Goal: Task Accomplishment & Management: Manage account settings

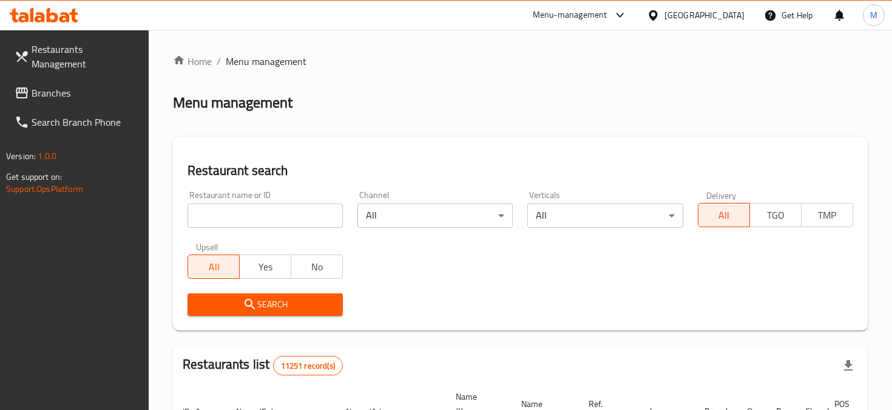
click at [736, 15] on div "Iraq" at bounding box center [705, 14] width 80 height 13
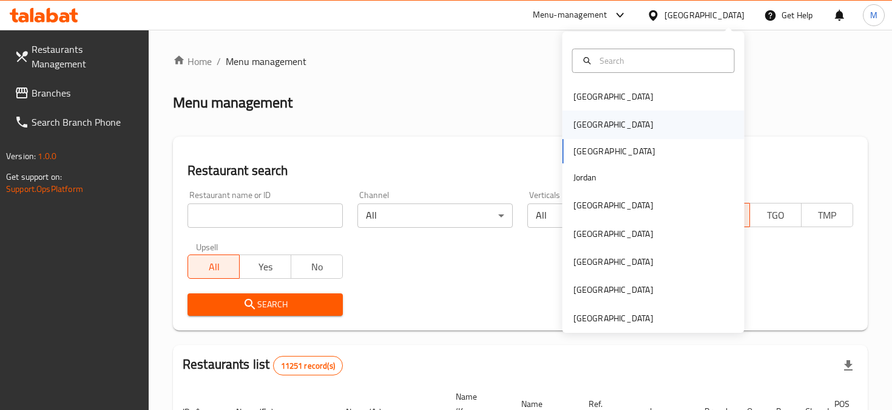
click at [641, 129] on div "Egypt" at bounding box center [654, 124] width 182 height 28
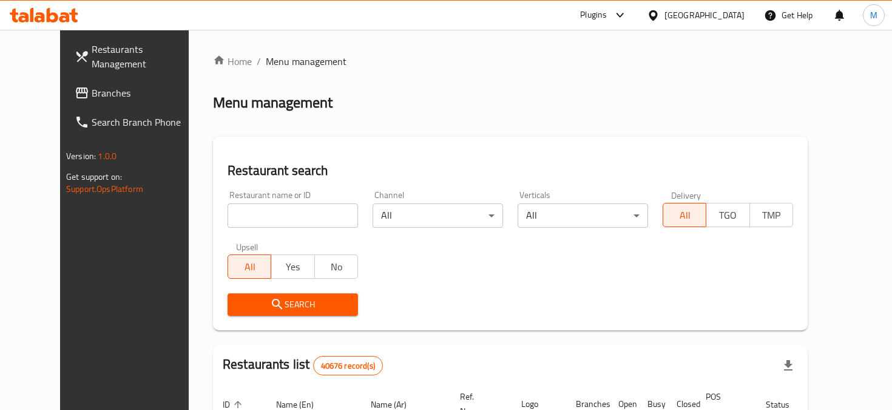
click at [268, 213] on input "search" at bounding box center [293, 215] width 131 height 24
paste input "773504"
type input "773504"
click button "Search" at bounding box center [293, 304] width 131 height 22
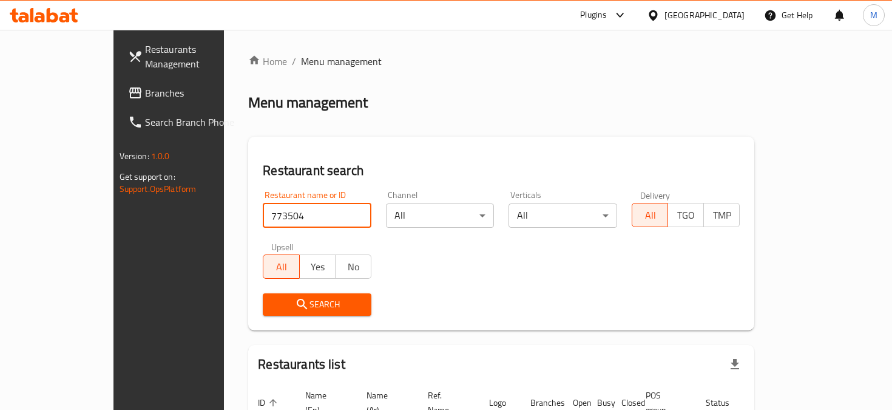
scroll to position [86, 0]
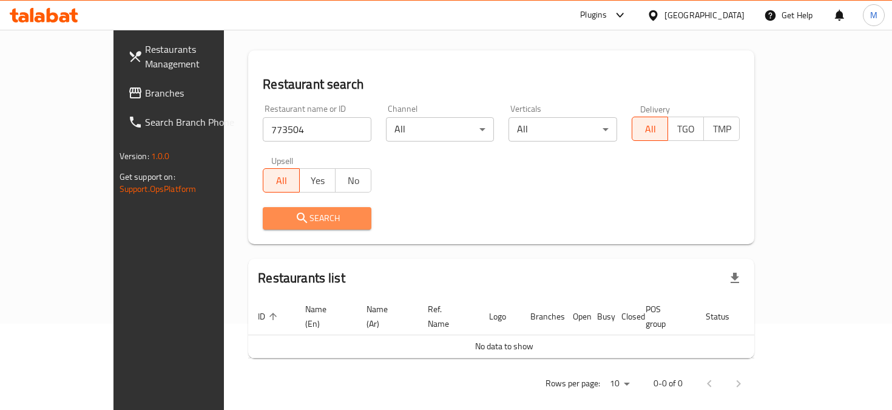
click at [273, 217] on span "Search" at bounding box center [317, 218] width 89 height 15
click at [665, 13] on div at bounding box center [656, 14] width 18 height 13
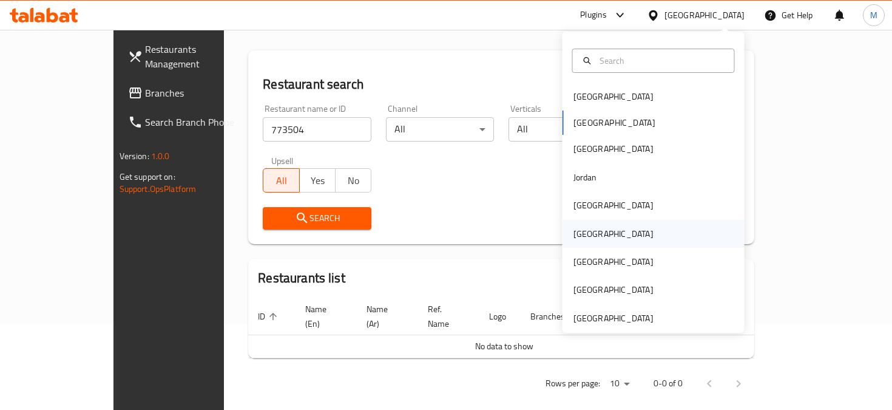
scroll to position [7, 0]
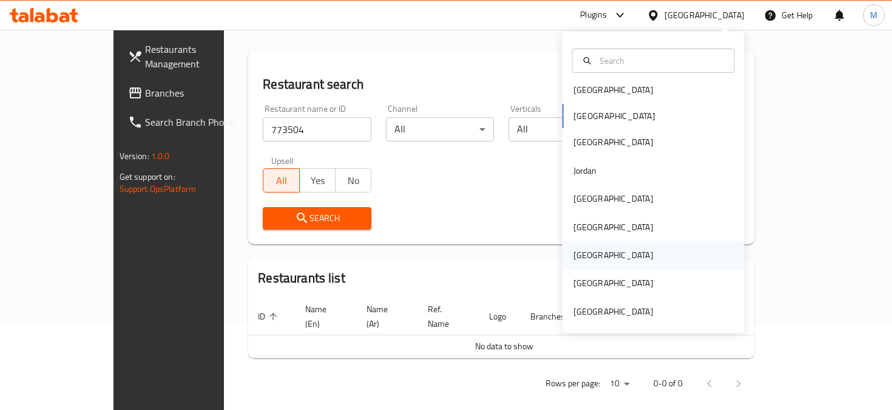
click at [647, 265] on div "[GEOGRAPHIC_DATA]" at bounding box center [654, 255] width 182 height 28
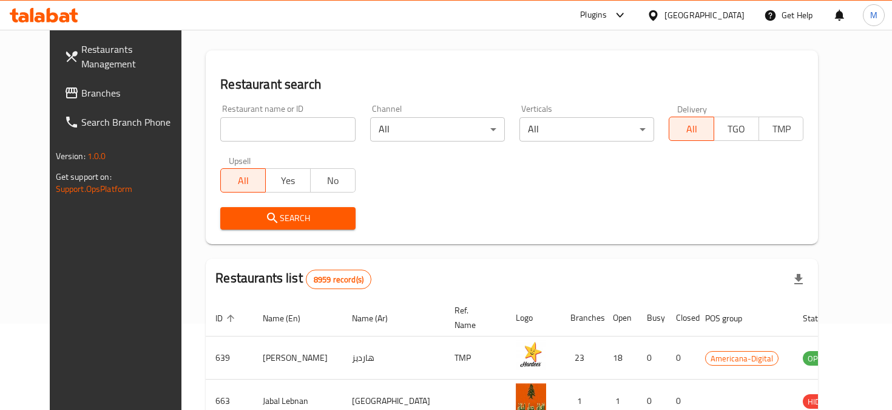
click at [290, 124] on input "search" at bounding box center [287, 129] width 135 height 24
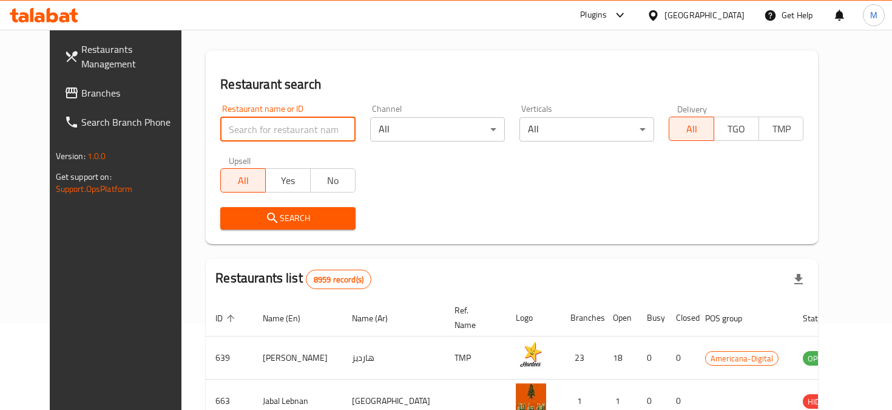
paste input "340703481"
type input "340703481"
click at [265, 135] on input "340703481" at bounding box center [287, 129] width 135 height 24
paste input "Proper Pizza, Pearl Qatar"
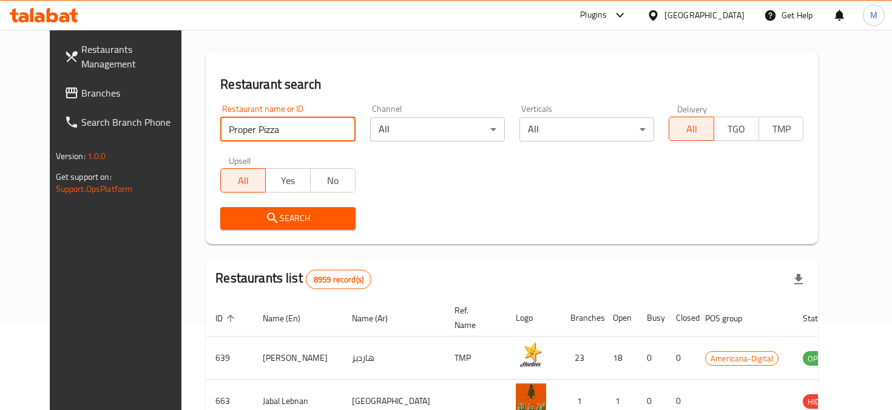
type input "Proper Pizza"
click button "Search" at bounding box center [287, 218] width 135 height 22
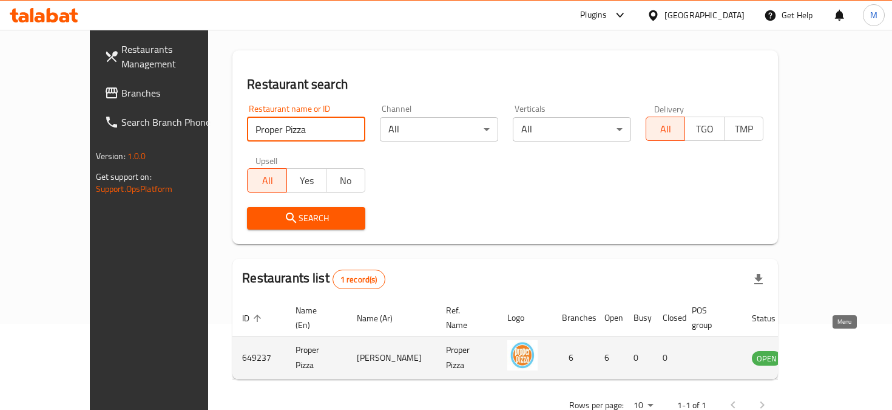
click at [831, 350] on icon "enhanced table" at bounding box center [823, 357] width 15 height 15
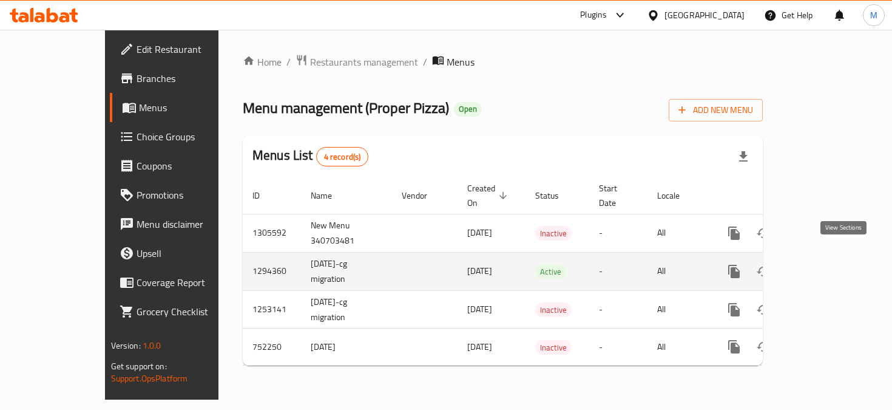
click at [829, 264] on icon "enhanced table" at bounding box center [822, 271] width 15 height 15
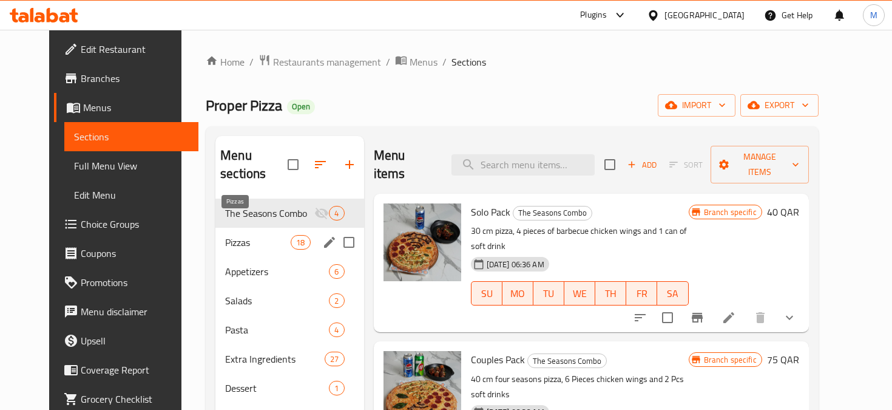
click at [243, 235] on span "Pizzas" at bounding box center [258, 242] width 66 height 15
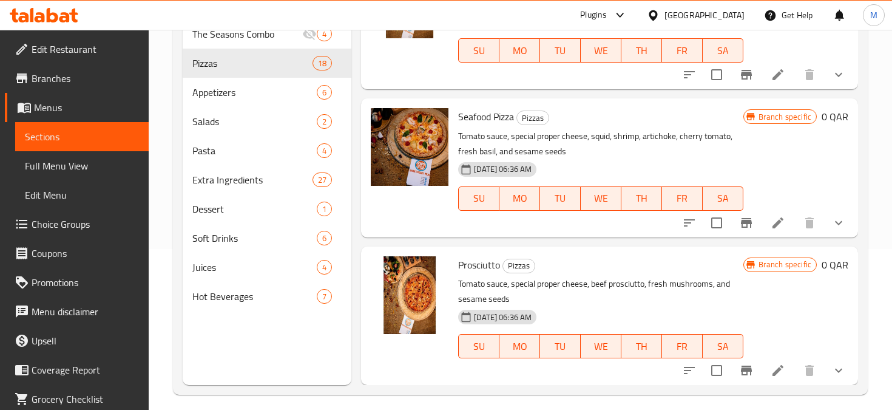
scroll to position [170, 0]
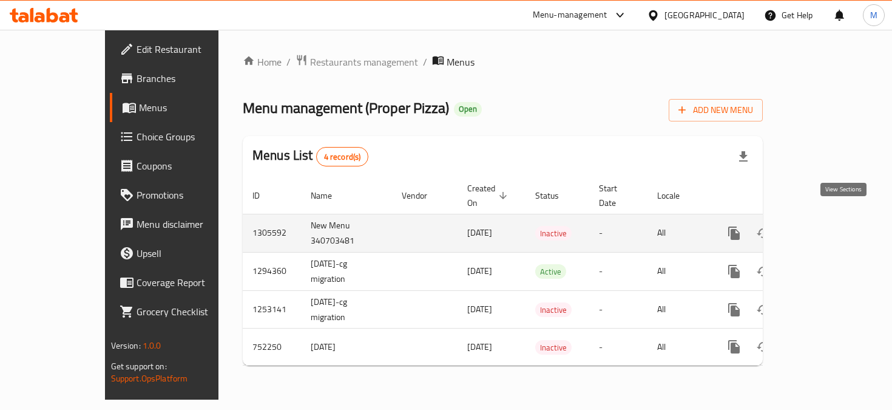
click at [831, 219] on link "enhanced table" at bounding box center [821, 233] width 29 height 29
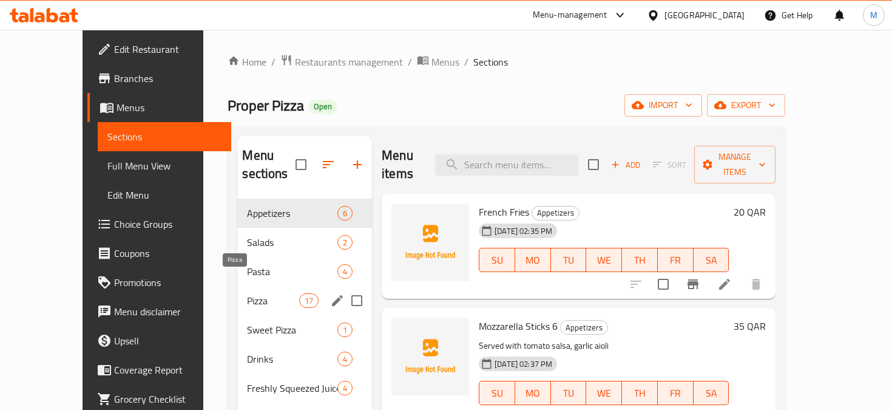
click at [247, 293] on span "Pizza" at bounding box center [273, 300] width 52 height 15
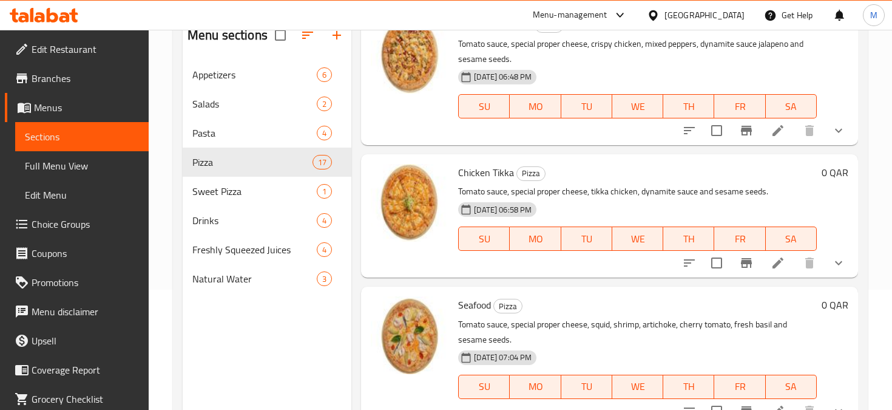
scroll to position [107, 0]
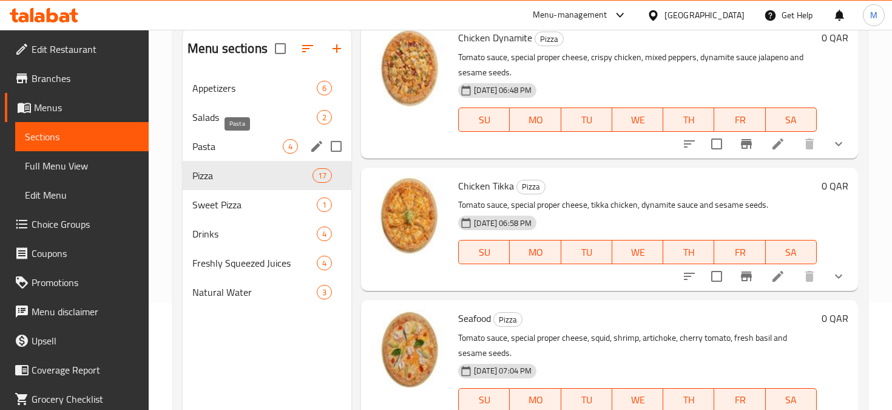
click at [206, 148] on span "Pasta" at bounding box center [237, 146] width 90 height 15
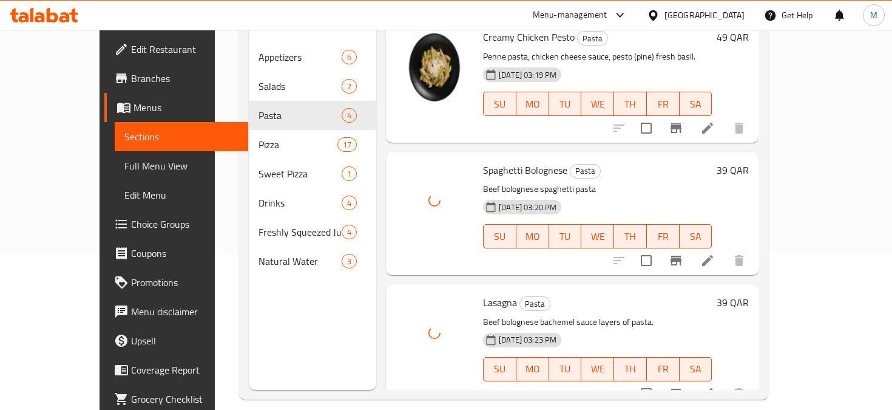
scroll to position [170, 0]
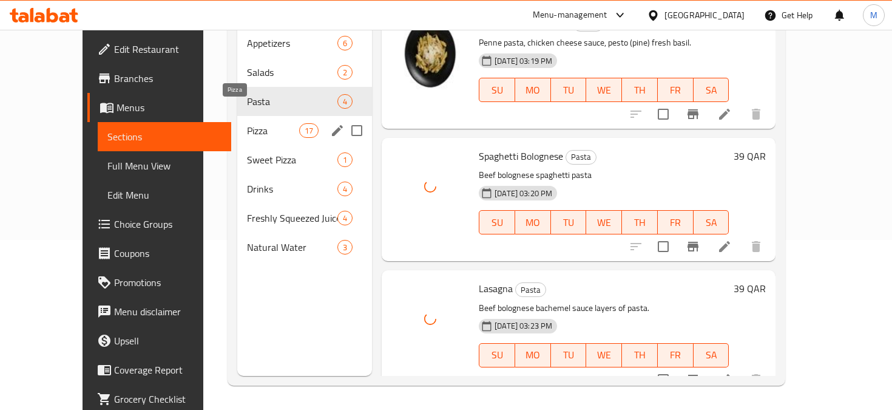
click at [247, 123] on span "Pizza" at bounding box center [273, 130] width 52 height 15
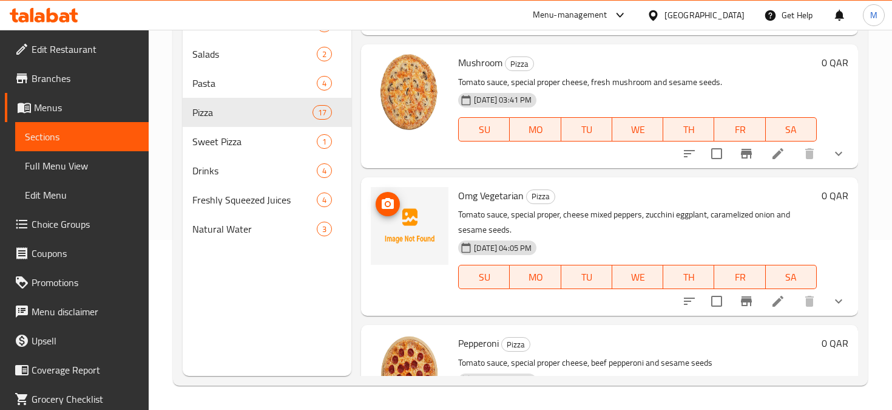
scroll to position [92, 0]
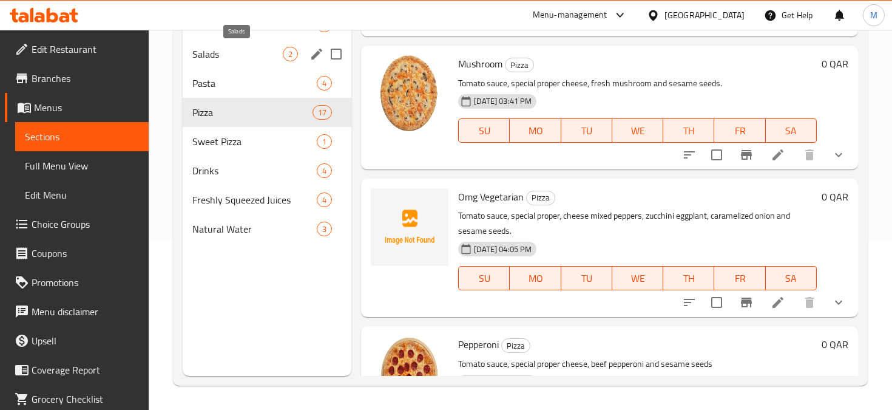
click at [216, 57] on span "Salads" at bounding box center [237, 54] width 90 height 15
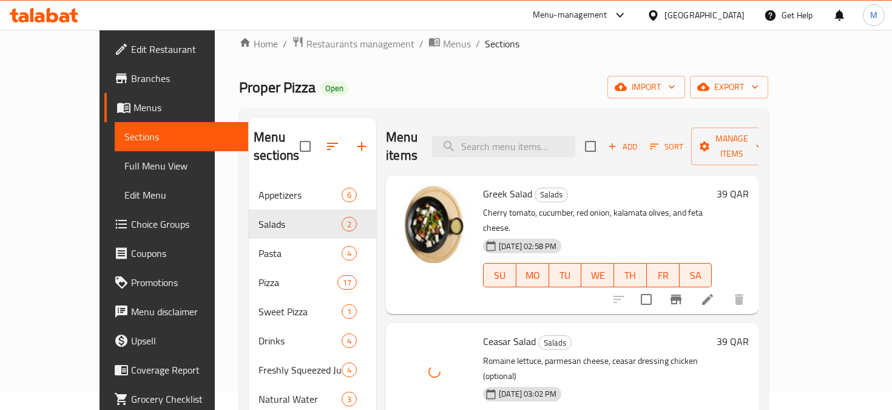
scroll to position [19, 0]
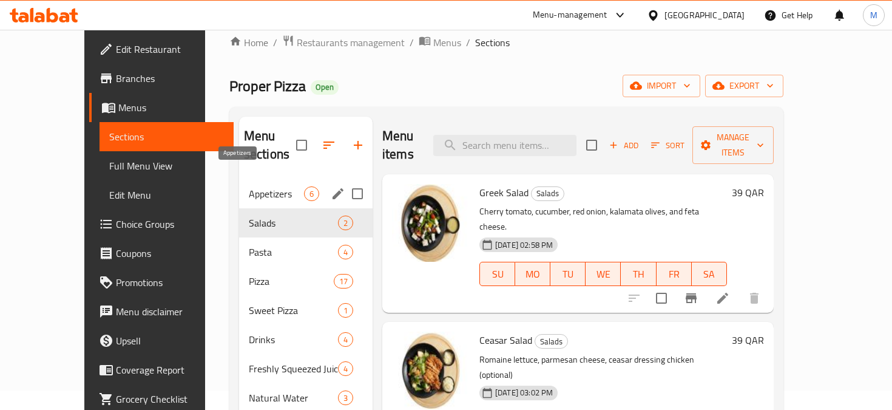
click at [249, 186] on span "Appetizers" at bounding box center [276, 193] width 55 height 15
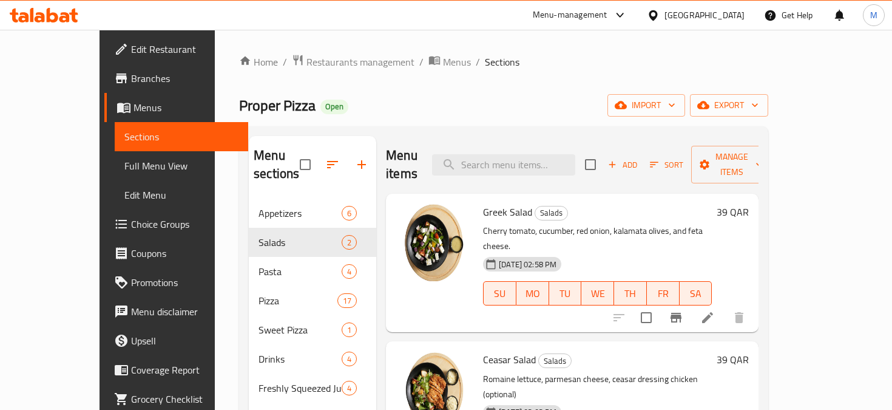
scroll to position [19, 0]
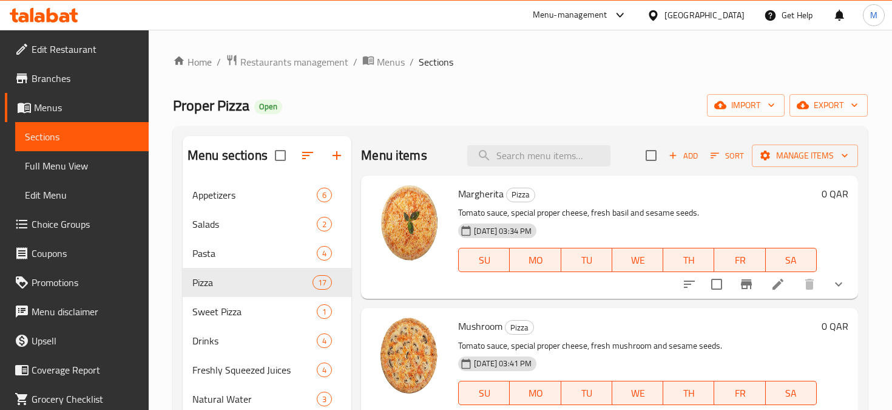
scroll to position [170, 0]
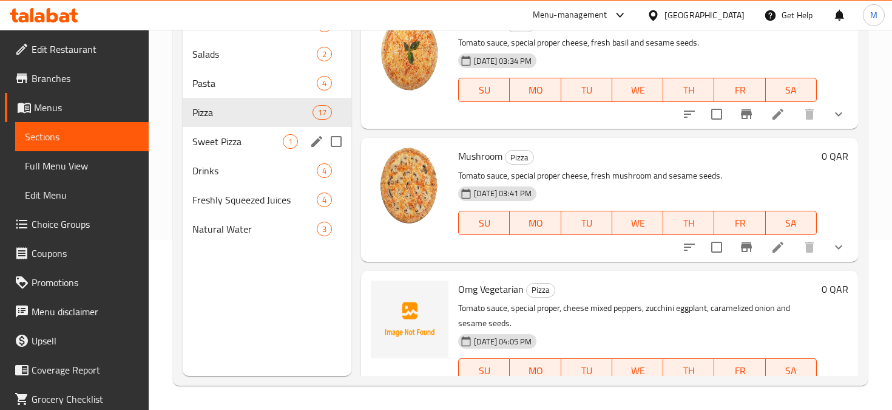
click at [236, 146] on span "Sweet Pizza" at bounding box center [237, 141] width 90 height 15
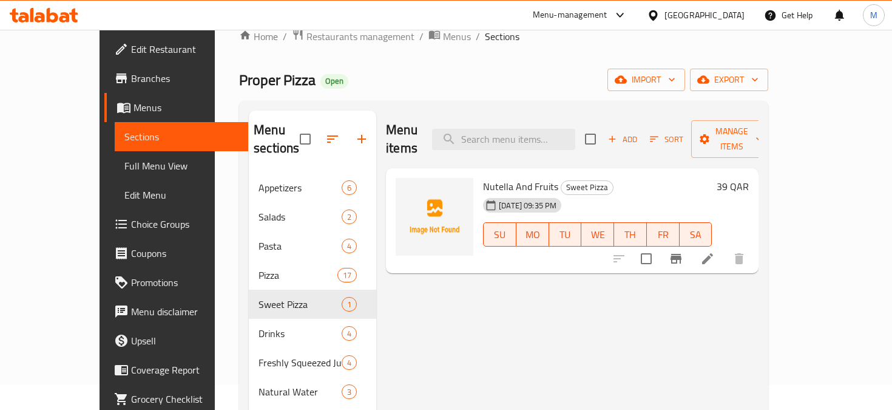
scroll to position [24, 0]
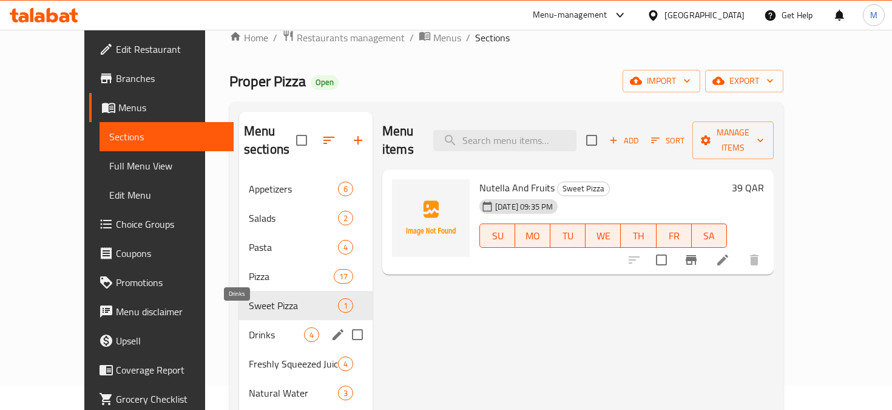
click at [249, 327] on span "Drinks" at bounding box center [276, 334] width 55 height 15
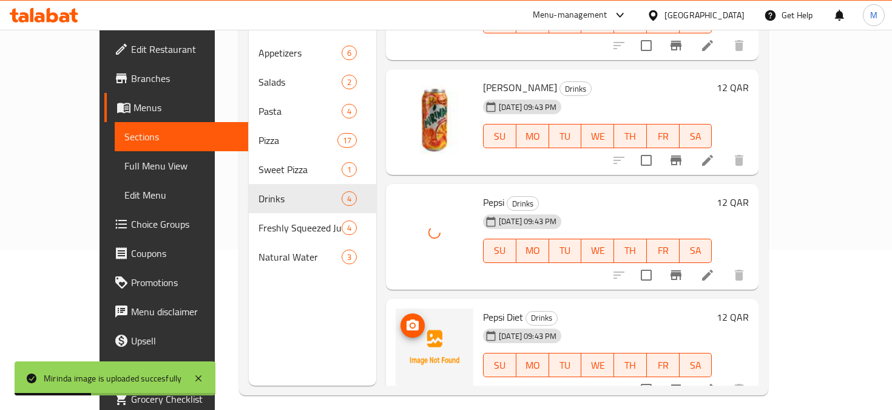
scroll to position [170, 0]
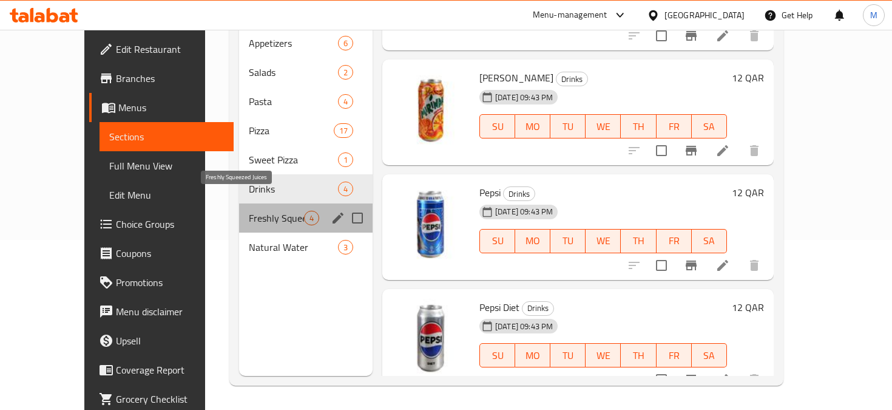
click at [249, 211] on span "Freshly Squeezed Juices" at bounding box center [276, 218] width 55 height 15
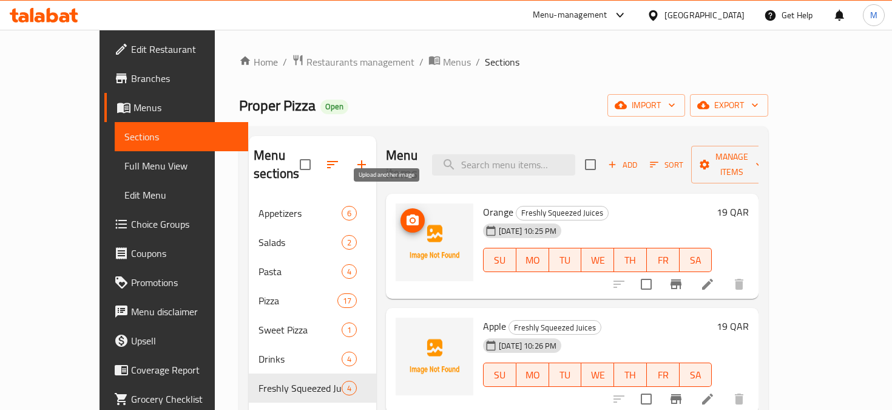
click at [407, 214] on icon "upload picture" at bounding box center [413, 219] width 12 height 11
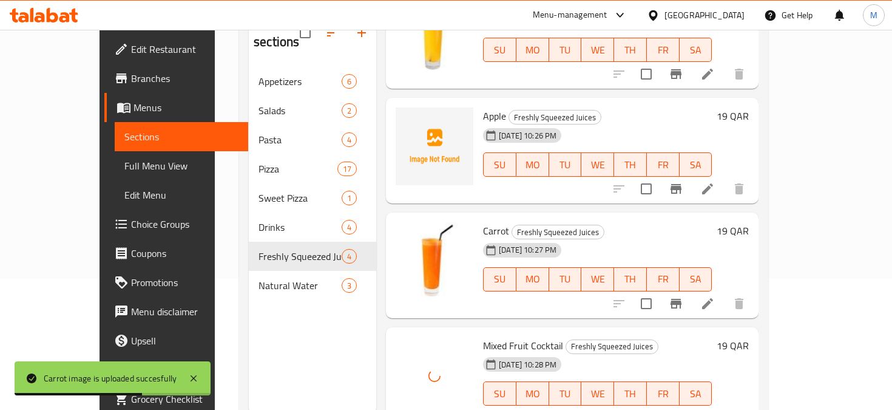
scroll to position [170, 0]
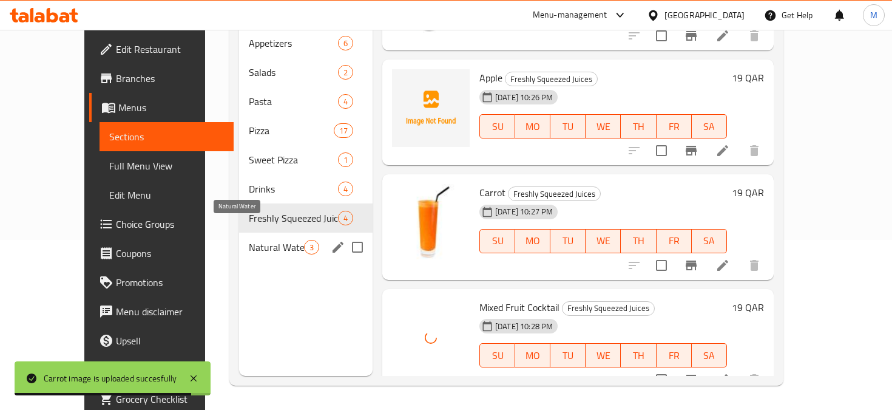
click at [249, 240] on span "Natural Water" at bounding box center [276, 247] width 55 height 15
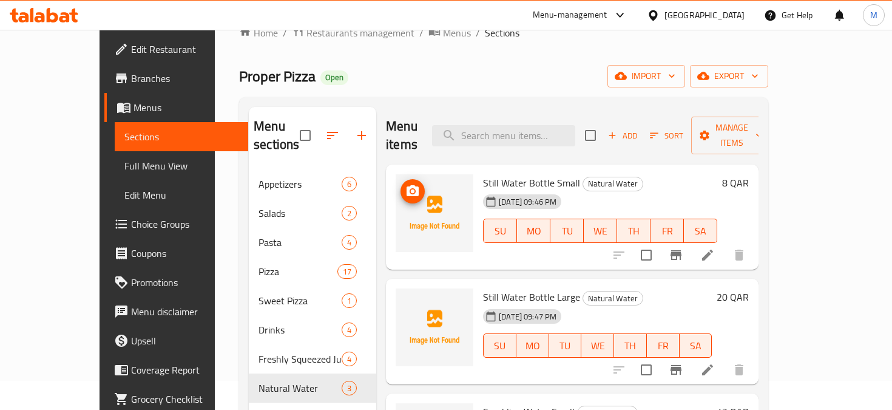
scroll to position [29, 0]
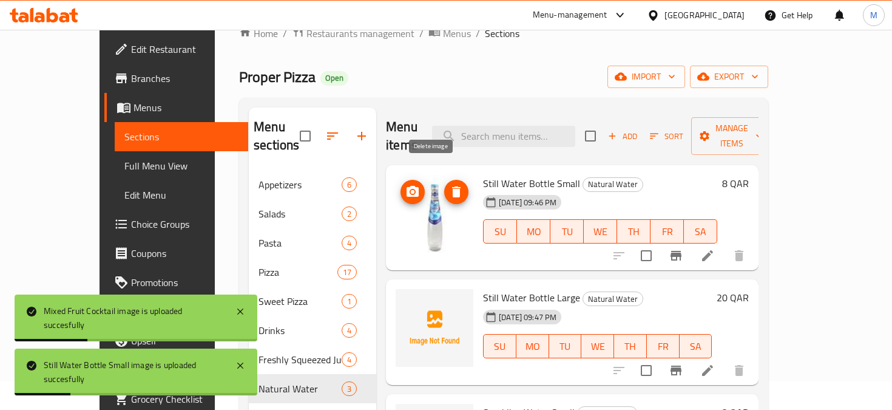
click at [449, 185] on icon "delete image" at bounding box center [456, 192] width 15 height 15
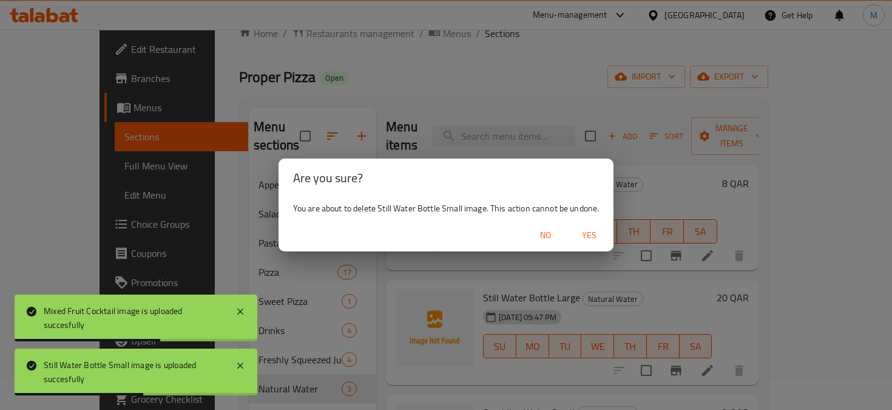
click at [596, 237] on span "Yes" at bounding box center [589, 235] width 29 height 15
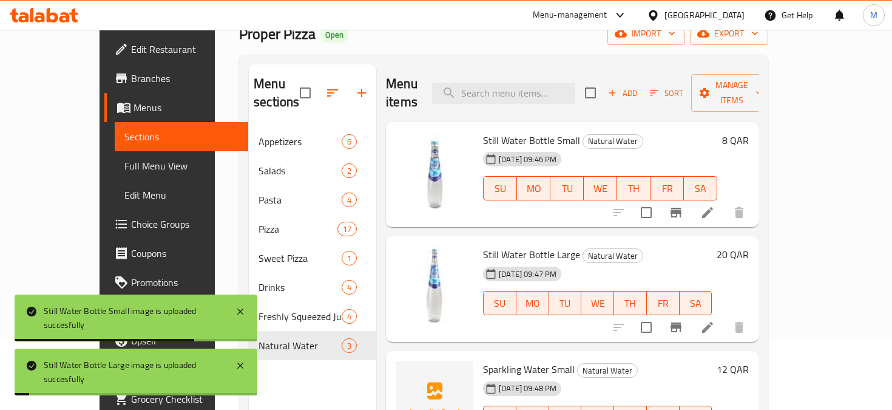
scroll to position [69, 0]
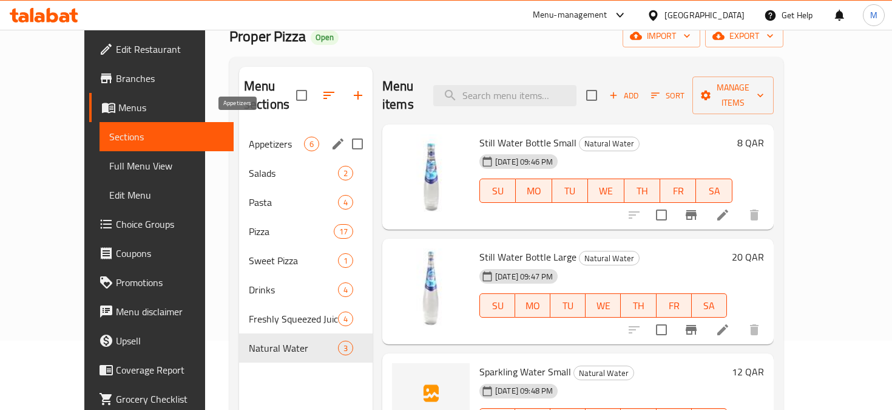
click at [249, 137] on span "Appetizers" at bounding box center [276, 144] width 55 height 15
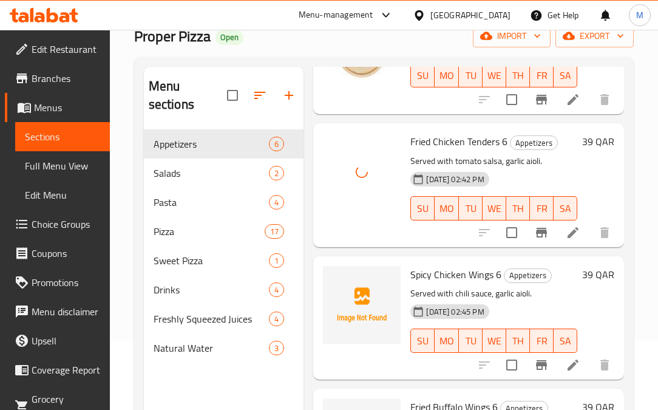
scroll to position [387, 0]
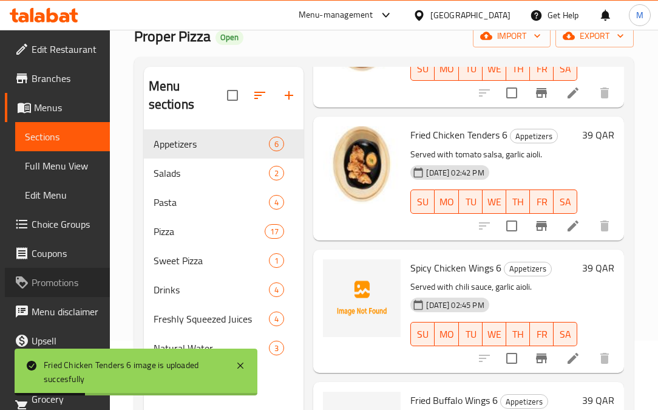
click at [51, 268] on link "Promotions" at bounding box center [57, 282] width 105 height 29
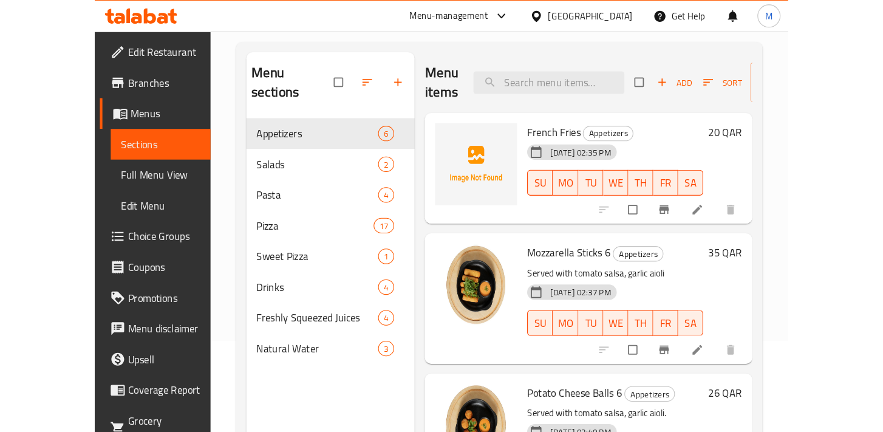
scroll to position [84, 0]
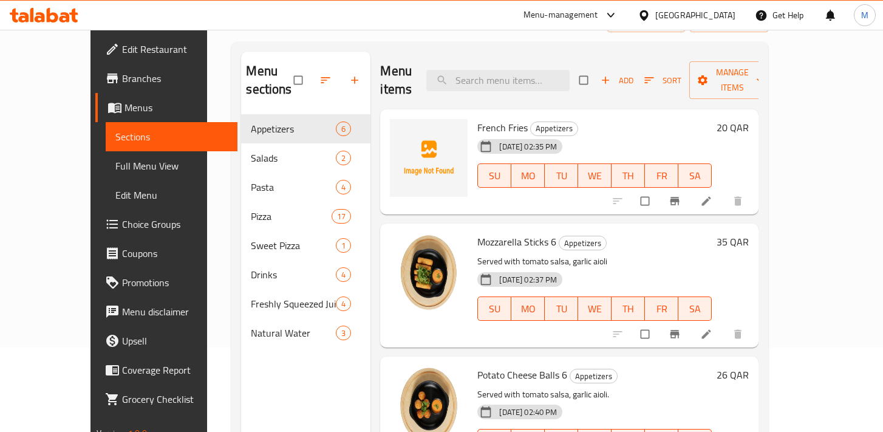
click at [658, 23] on div "[GEOGRAPHIC_DATA]" at bounding box center [686, 15] width 117 height 29
click at [655, 12] on div at bounding box center [646, 14] width 18 height 13
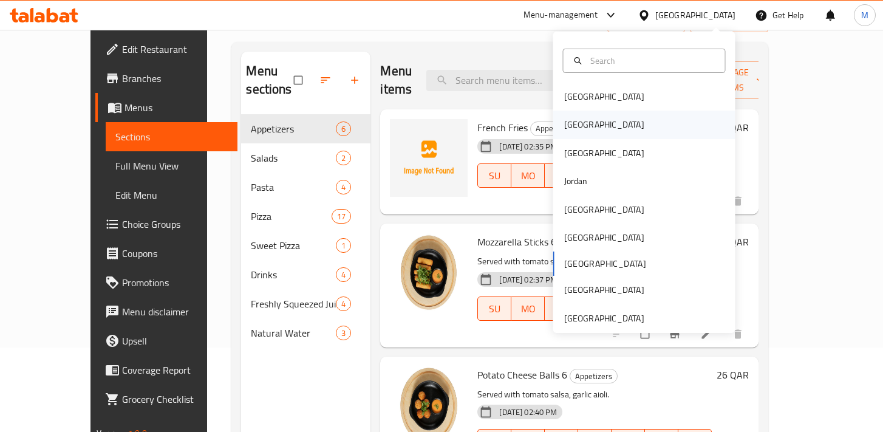
click at [602, 117] on div "Egypt" at bounding box center [644, 124] width 182 height 28
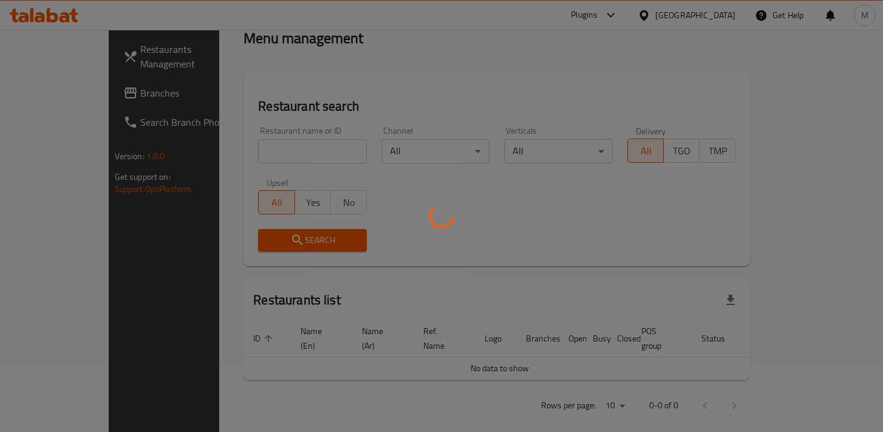
scroll to position [84, 0]
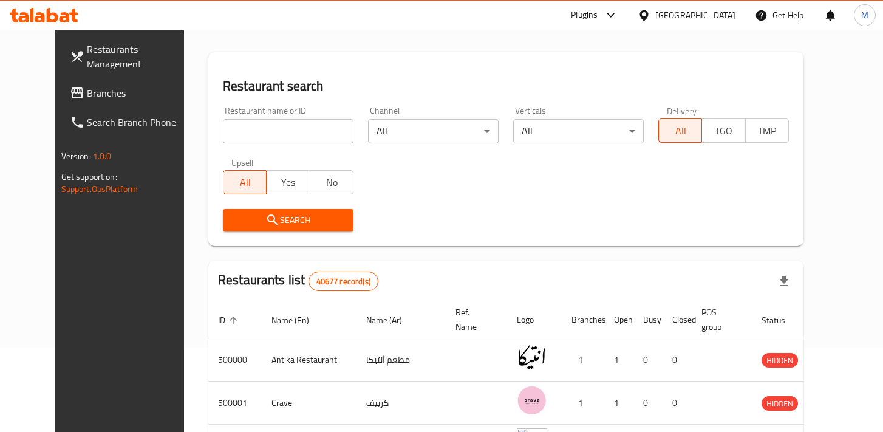
click at [276, 129] on input "search" at bounding box center [288, 131] width 131 height 24
paste input "مطعم المعلم"
click button "Search" at bounding box center [288, 220] width 131 height 22
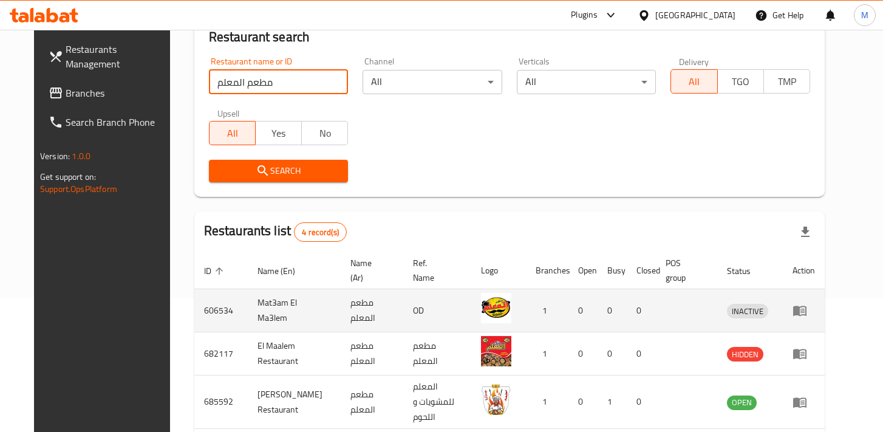
scroll to position [0, 0]
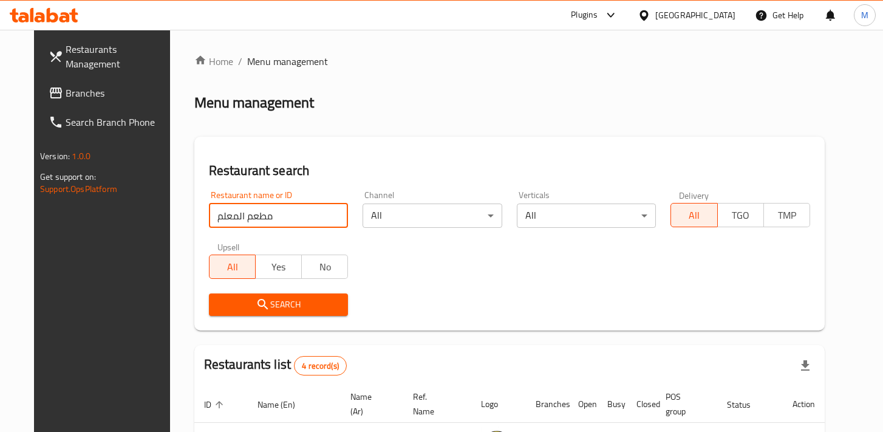
click at [273, 220] on input "مطعم المعلم" at bounding box center [279, 215] width 140 height 24
paste input "HPAZKH"
type input "HPAZKH"
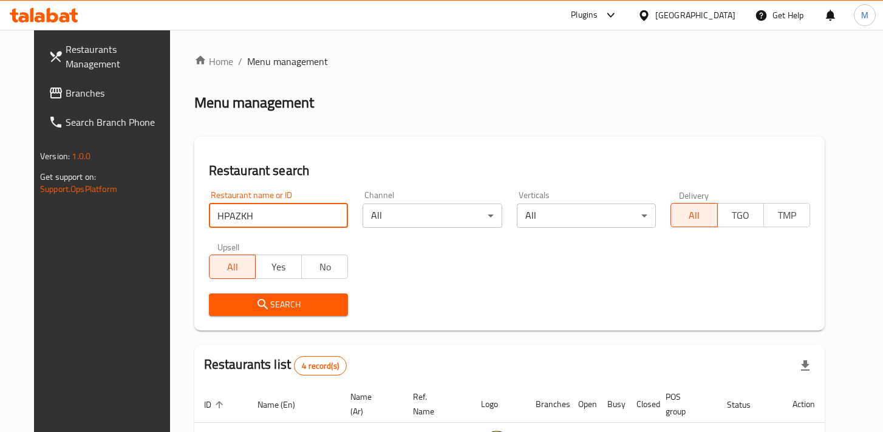
click button "Search" at bounding box center [279, 304] width 140 height 22
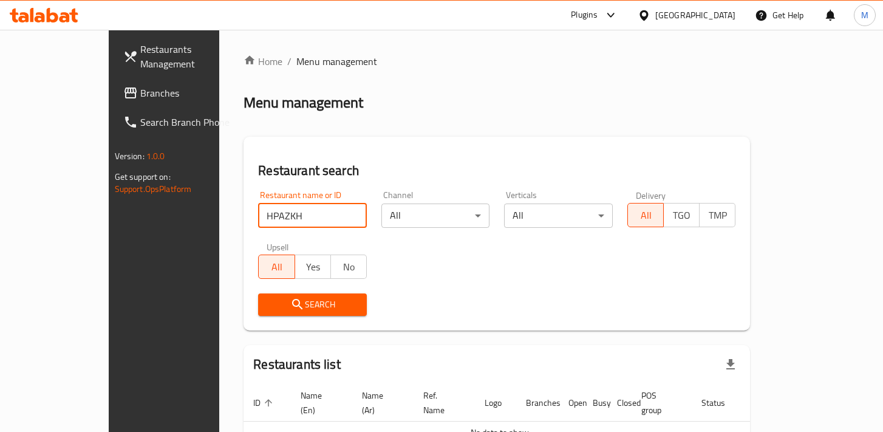
scroll to position [64, 0]
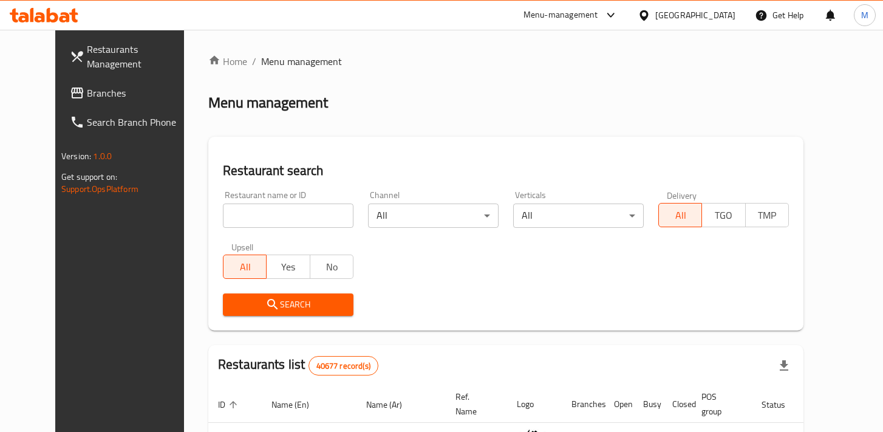
click at [282, 210] on input "search" at bounding box center [288, 215] width 131 height 24
paste input "HPAZKH"
type input "H"
paste input "مطعم المعلم"
type input "مطعم المعلم"
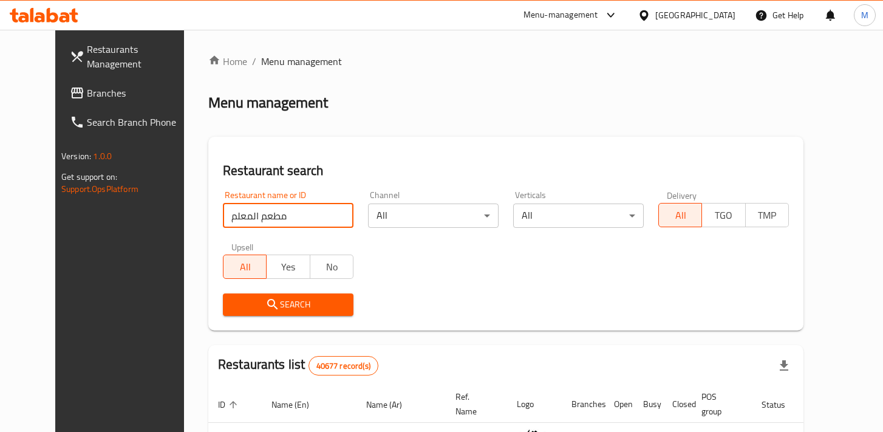
click button "Search" at bounding box center [288, 304] width 131 height 22
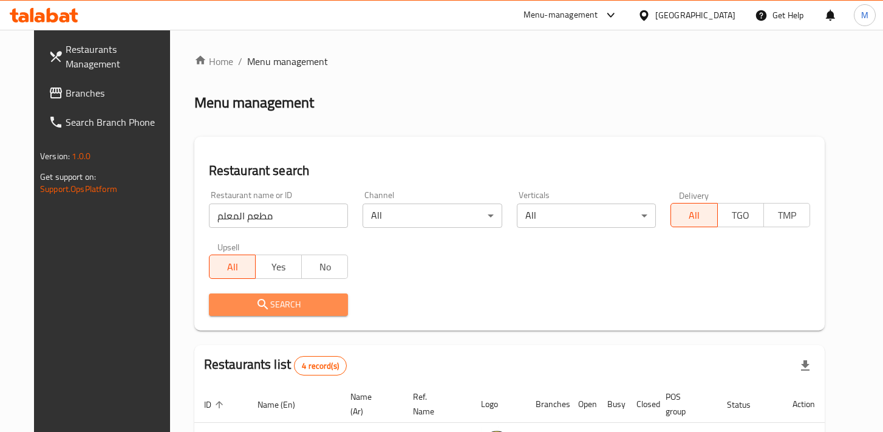
click at [259, 303] on span "Search" at bounding box center [279, 304] width 120 height 15
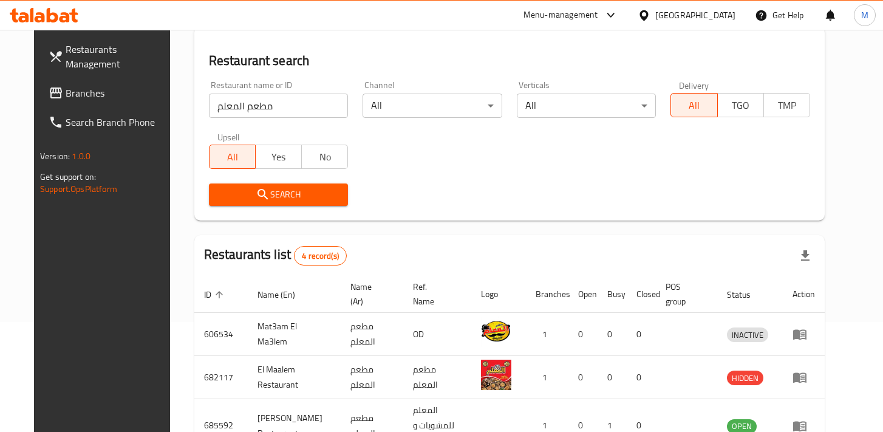
scroll to position [229, 0]
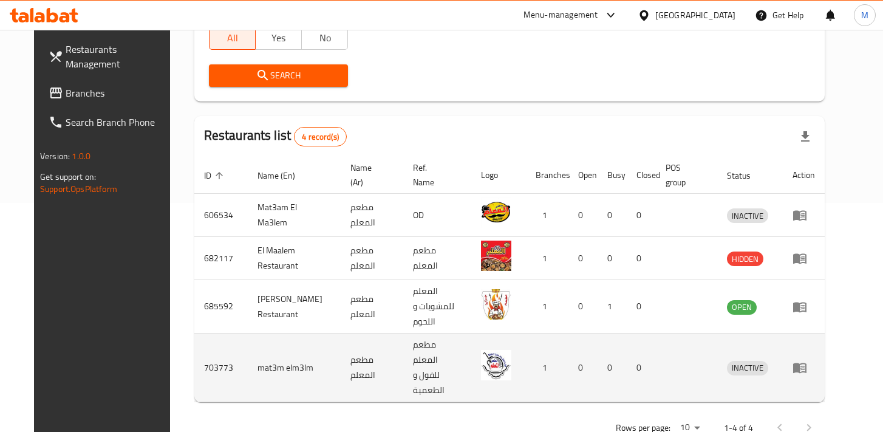
click at [806, 363] on icon "enhanced table" at bounding box center [799, 368] width 13 height 10
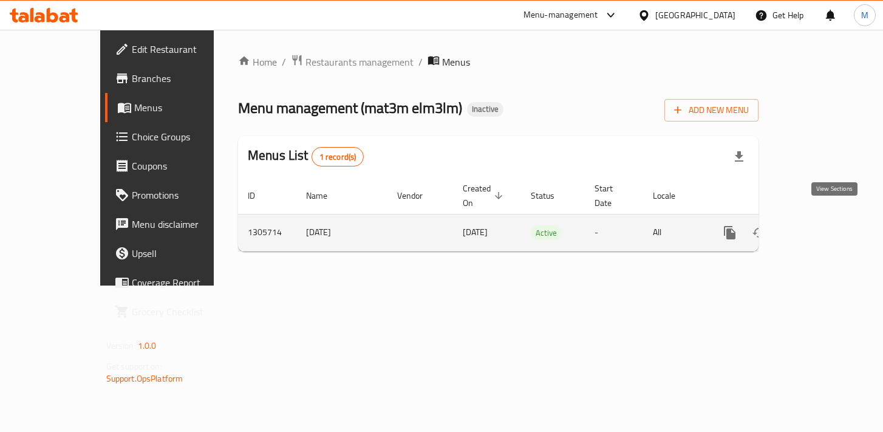
click at [824, 225] on icon "enhanced table" at bounding box center [817, 232] width 15 height 15
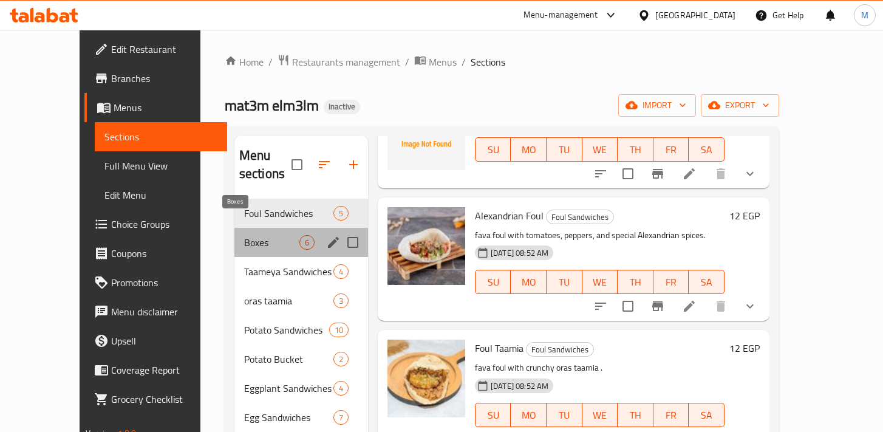
click at [244, 235] on span "Boxes" at bounding box center [271, 242] width 55 height 15
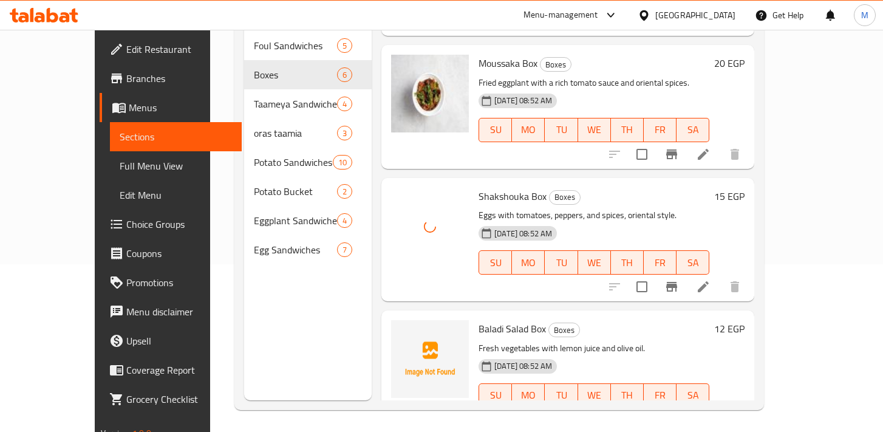
scroll to position [170, 0]
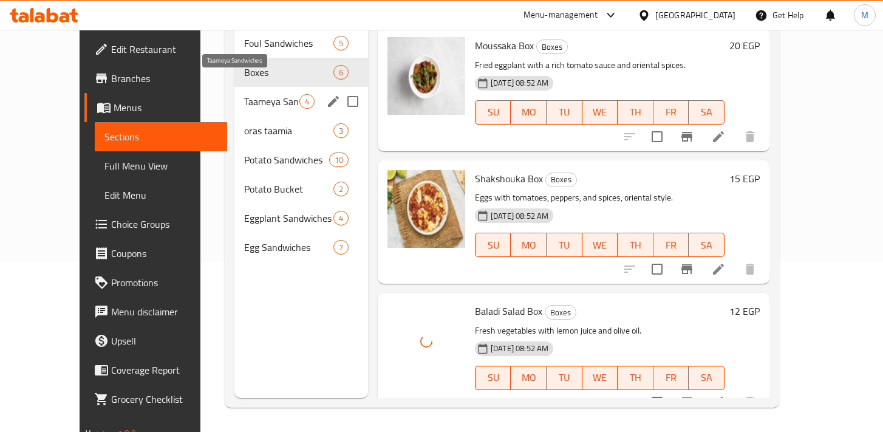
click at [244, 94] on span "Taameya Sandwiches" at bounding box center [271, 101] width 55 height 15
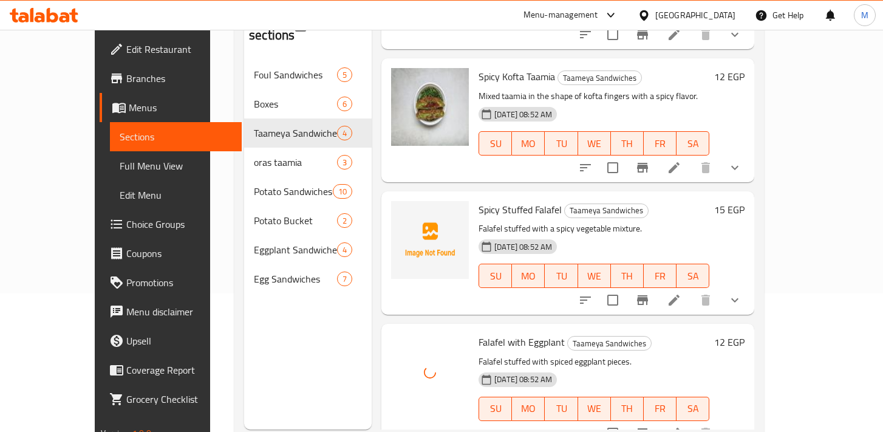
scroll to position [170, 0]
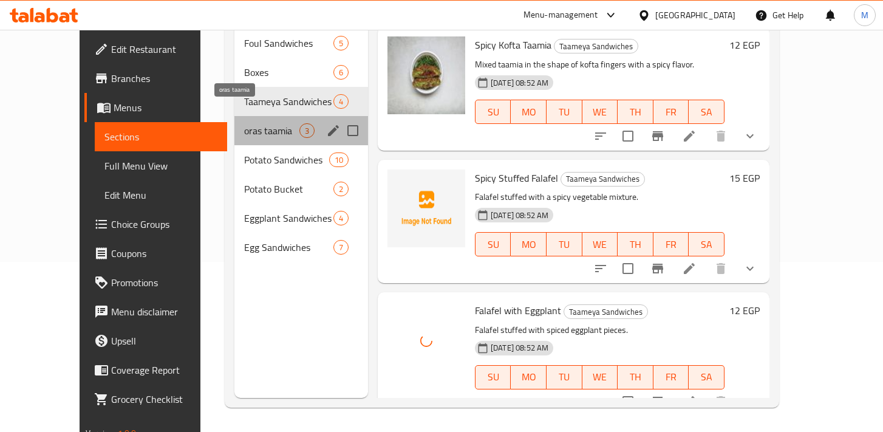
click at [244, 123] on span "oras taamia" at bounding box center [271, 130] width 55 height 15
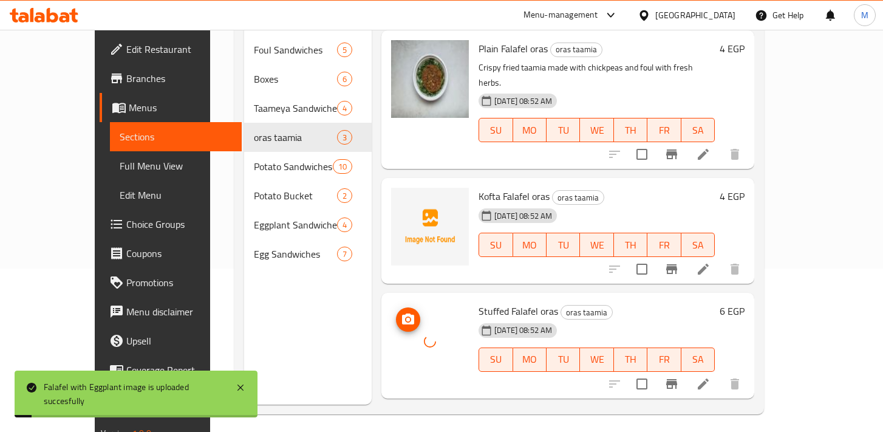
scroll to position [165, 0]
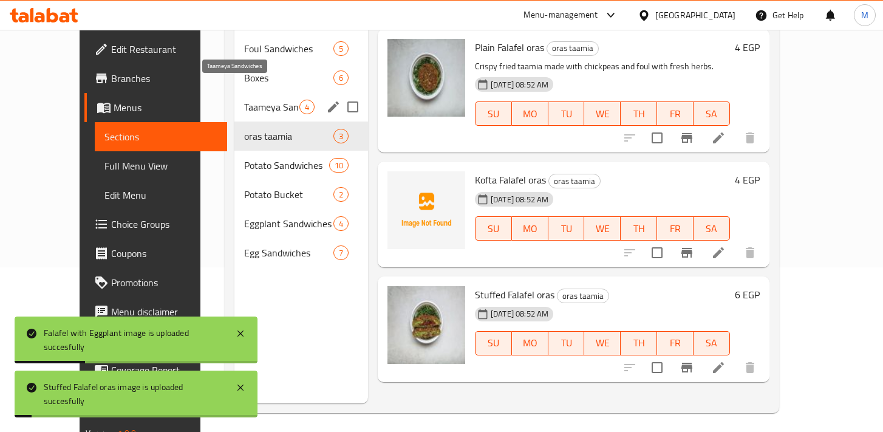
click at [244, 100] on span "Taameya Sandwiches" at bounding box center [271, 107] width 55 height 15
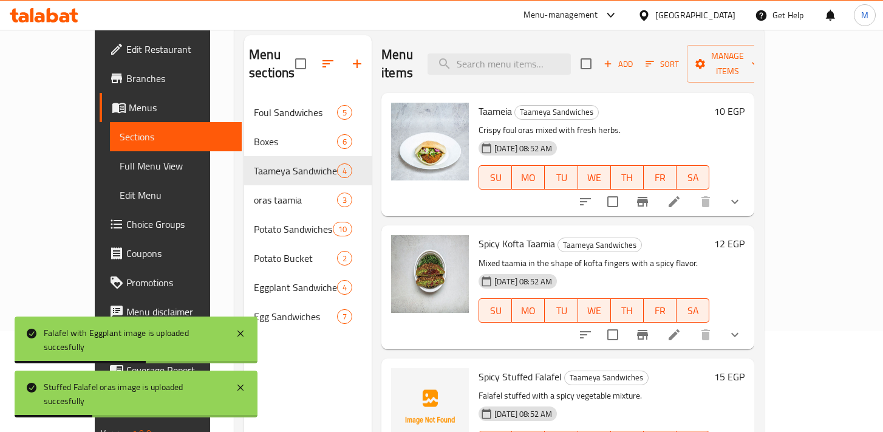
scroll to position [99, 0]
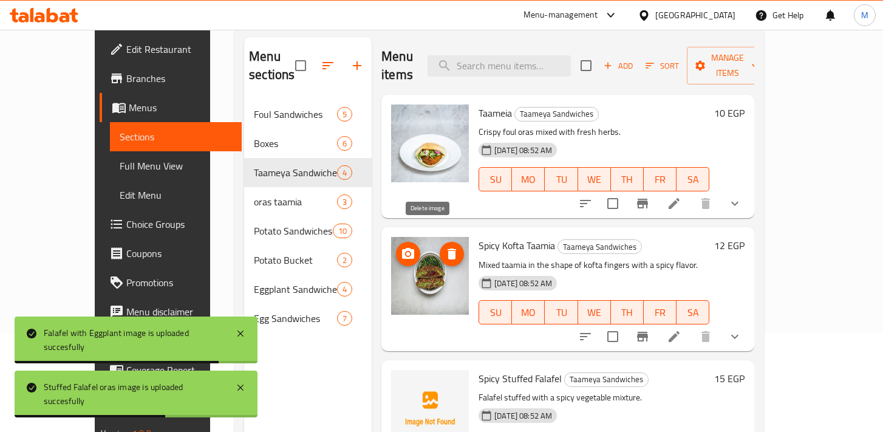
click at [444, 246] on icon "delete image" at bounding box center [451, 253] width 15 height 15
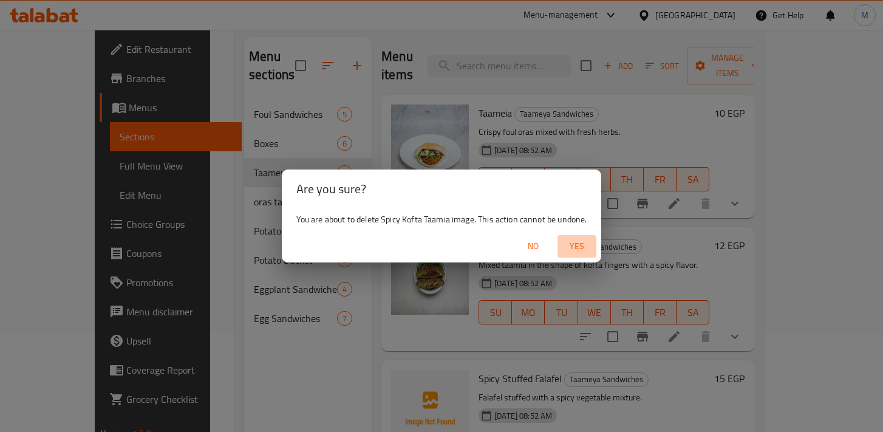
click at [571, 248] on span "Yes" at bounding box center [576, 246] width 29 height 15
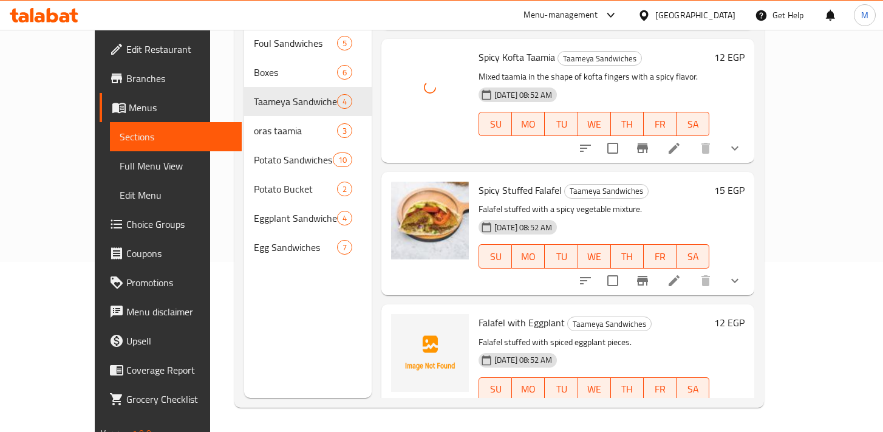
scroll to position [129, 0]
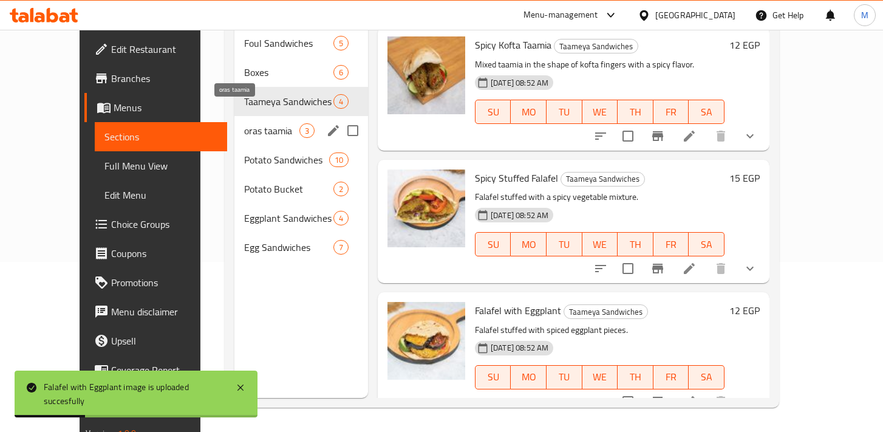
click at [244, 123] on span "oras taamia" at bounding box center [271, 130] width 55 height 15
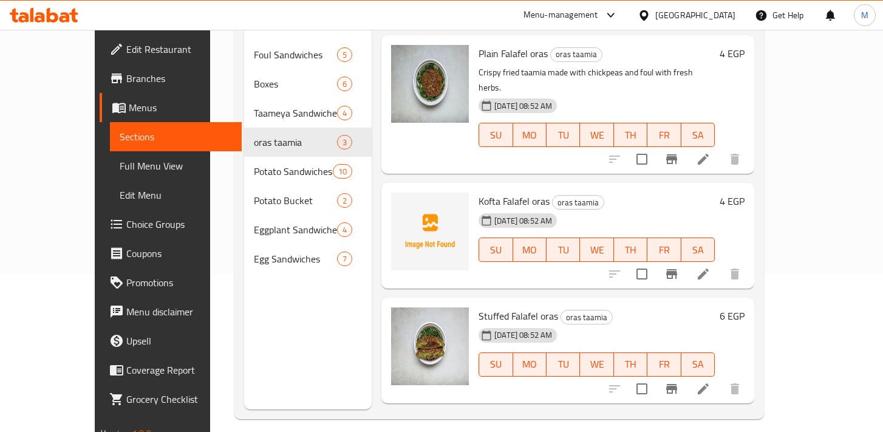
scroll to position [170, 0]
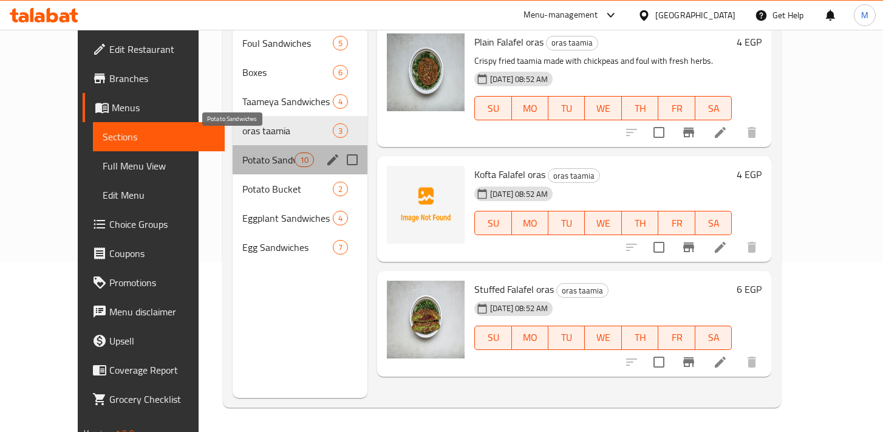
click at [242, 152] on span "Potato Sandwiches" at bounding box center [268, 159] width 52 height 15
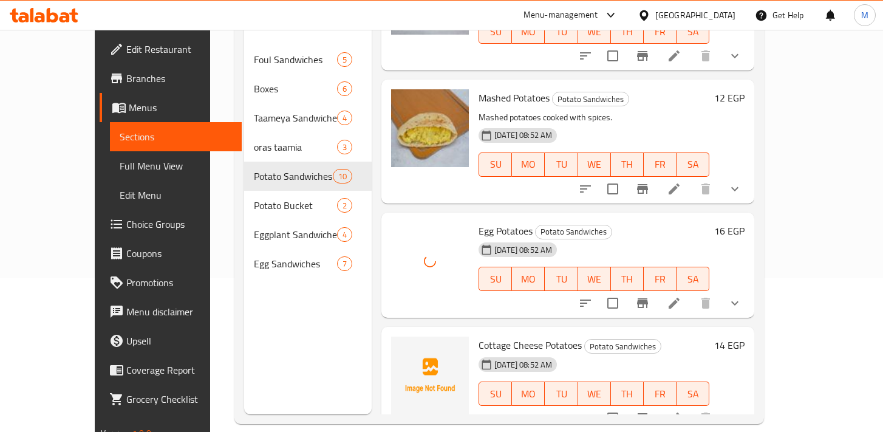
scroll to position [170, 0]
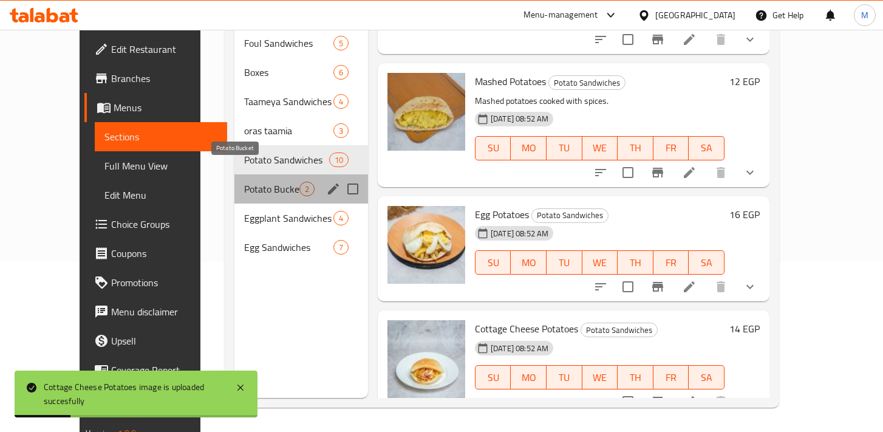
click at [244, 182] on span "Potato Bucket" at bounding box center [271, 189] width 55 height 15
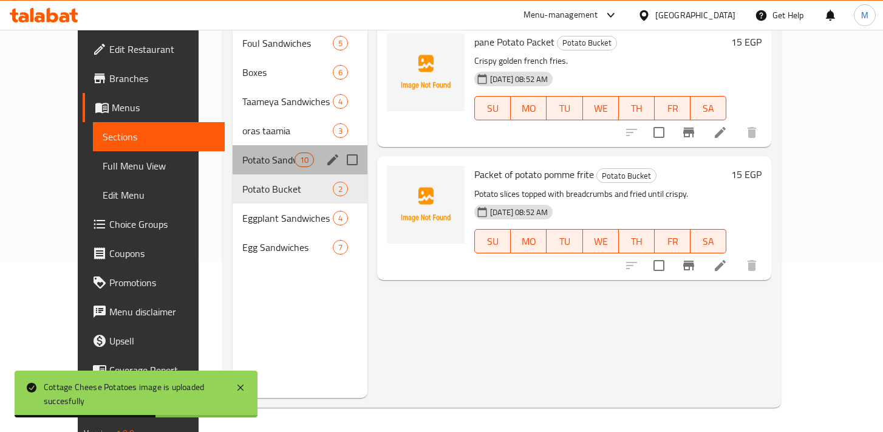
click at [236, 154] on div "Potato Sandwiches 10" at bounding box center [300, 159] width 135 height 29
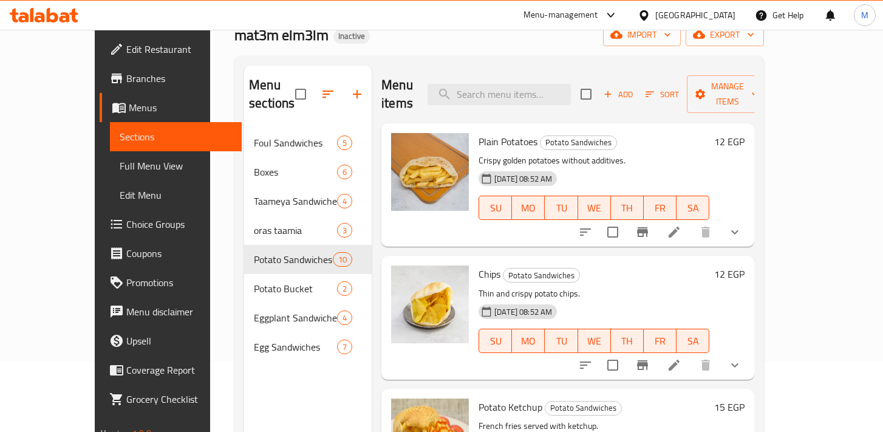
scroll to position [57, 0]
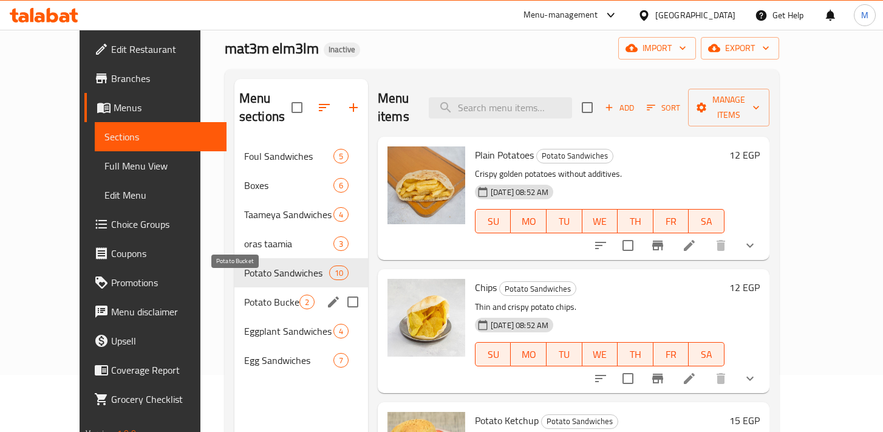
click at [246, 294] on span "Potato Bucket" at bounding box center [271, 301] width 55 height 15
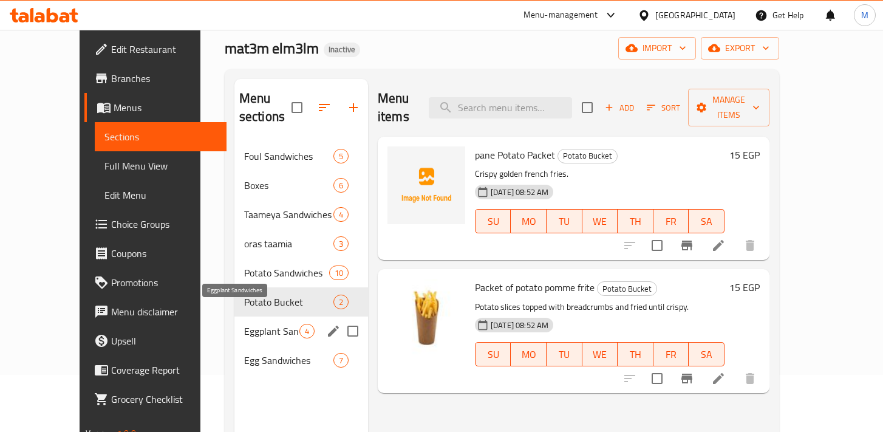
click at [244, 324] on span "Eggplant Sandwiches" at bounding box center [271, 331] width 55 height 15
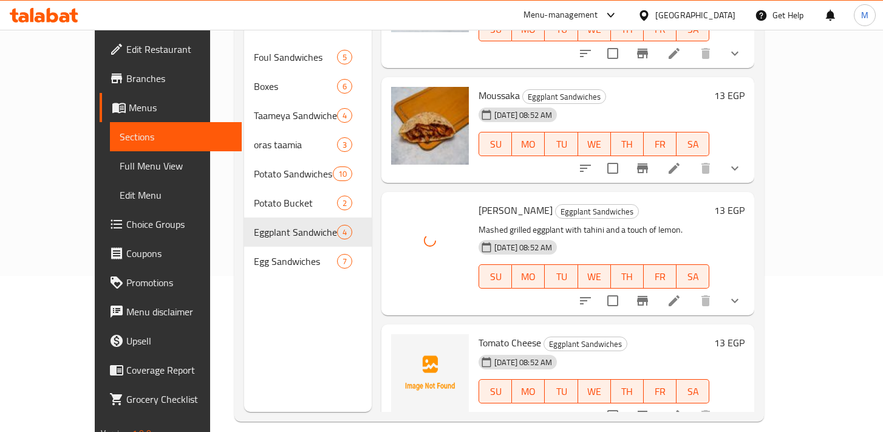
scroll to position [170, 0]
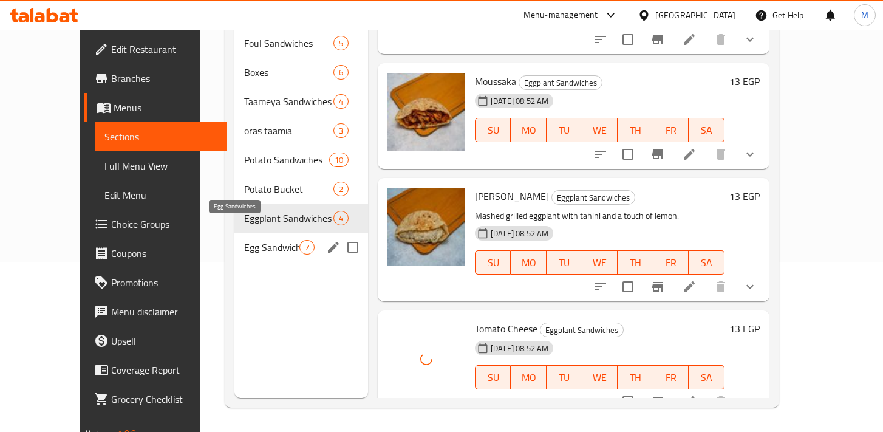
click at [244, 240] on span "Egg Sandwiches" at bounding box center [271, 247] width 55 height 15
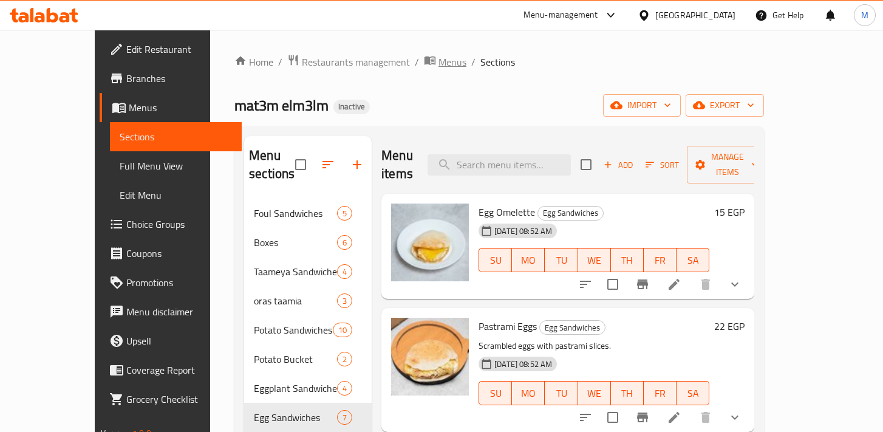
click at [438, 56] on span "Menus" at bounding box center [452, 62] width 28 height 15
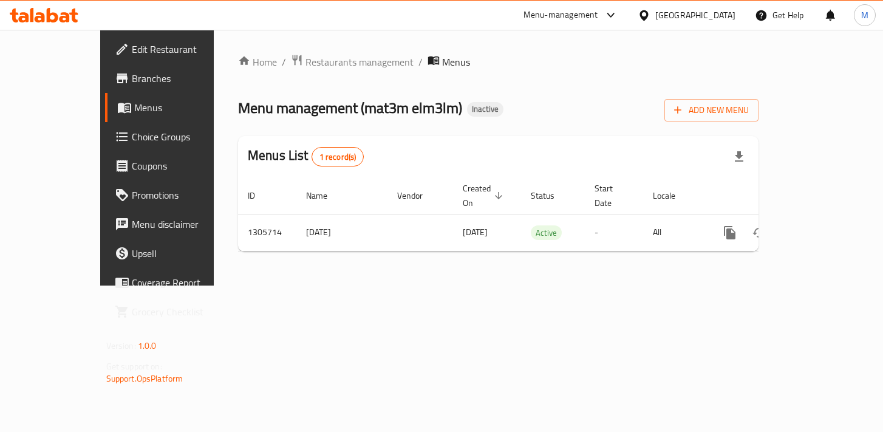
click at [719, 23] on div "[GEOGRAPHIC_DATA]" at bounding box center [686, 15] width 117 height 29
click at [655, 14] on div at bounding box center [646, 14] width 18 height 13
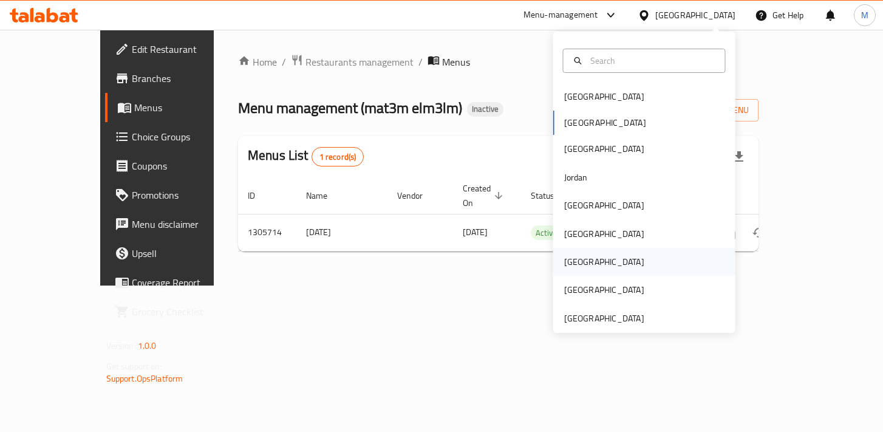
click at [600, 248] on div "[GEOGRAPHIC_DATA]" at bounding box center [644, 262] width 182 height 28
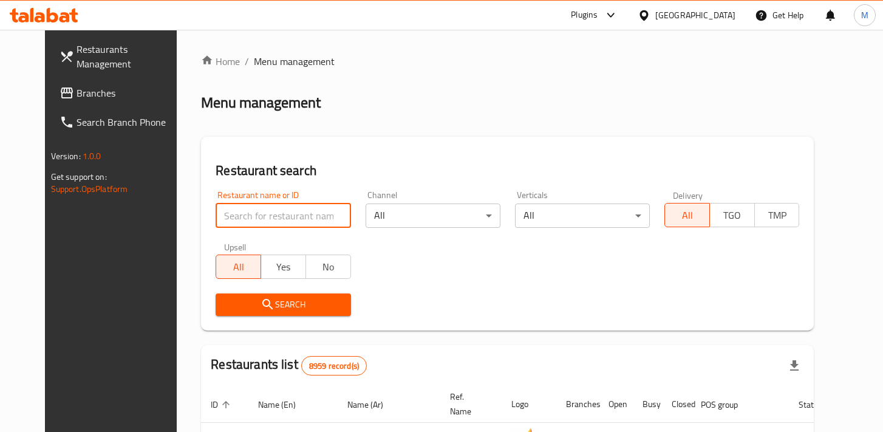
click at [237, 211] on input "search" at bounding box center [283, 215] width 135 height 24
paste input "Nine [PERSON_NAME]"
type input "Nine [PERSON_NAME]"
click at [302, 305] on span "Search" at bounding box center [282, 304] width 115 height 15
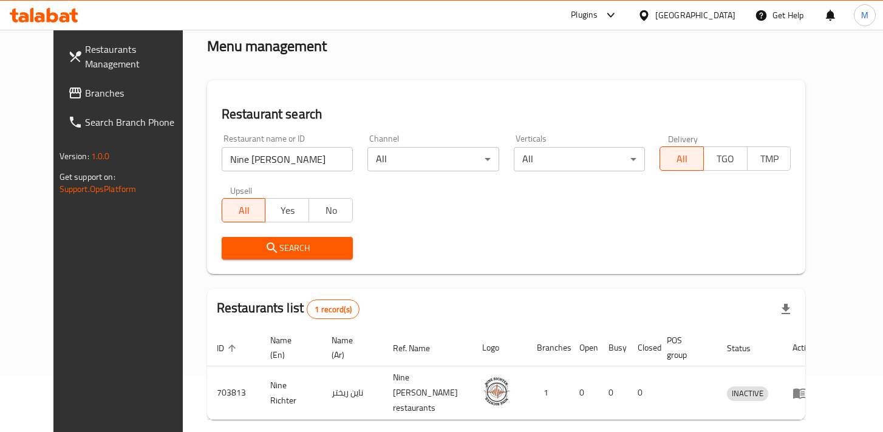
scroll to position [86, 0]
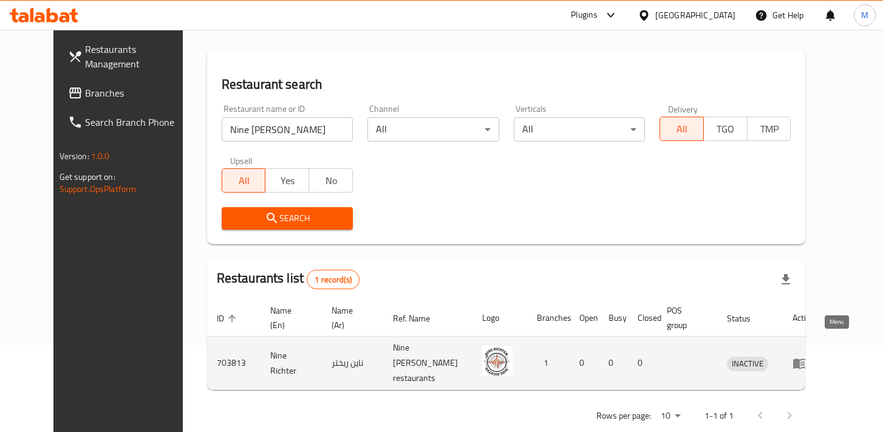
click at [815, 356] on link "enhanced table" at bounding box center [803, 363] width 22 height 15
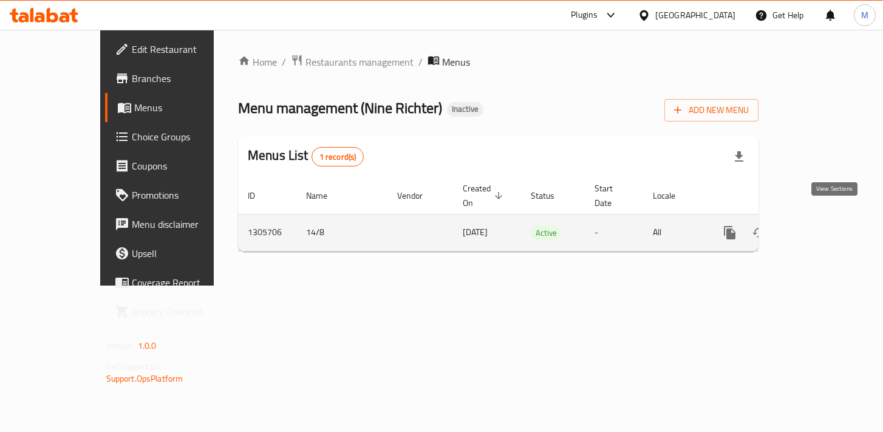
click at [832, 218] on link "enhanced table" at bounding box center [817, 232] width 29 height 29
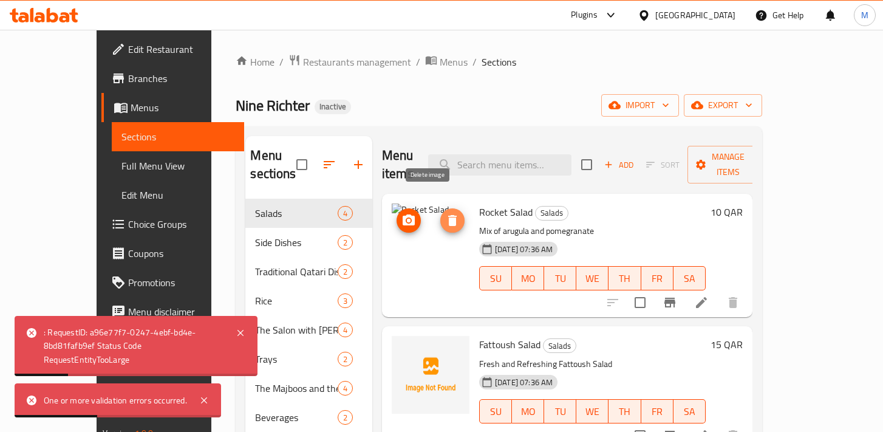
click at [445, 213] on icon "delete image" at bounding box center [452, 220] width 15 height 15
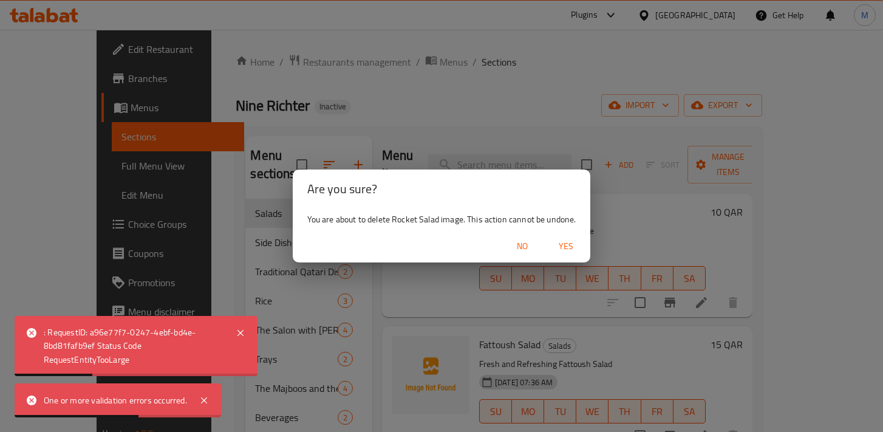
click at [565, 252] on span "Yes" at bounding box center [565, 246] width 29 height 15
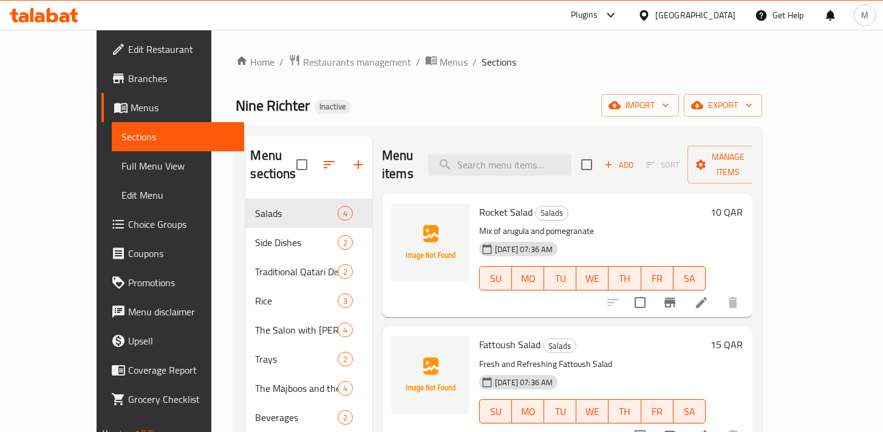
scroll to position [64, 0]
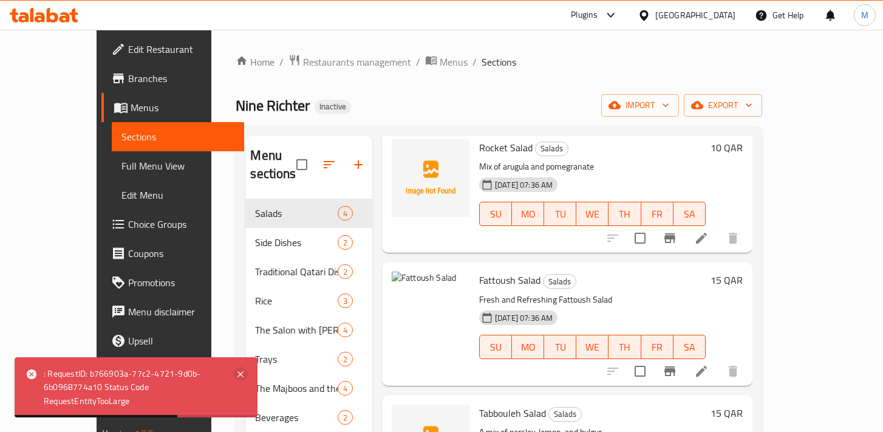
click at [243, 373] on icon at bounding box center [240, 374] width 15 height 15
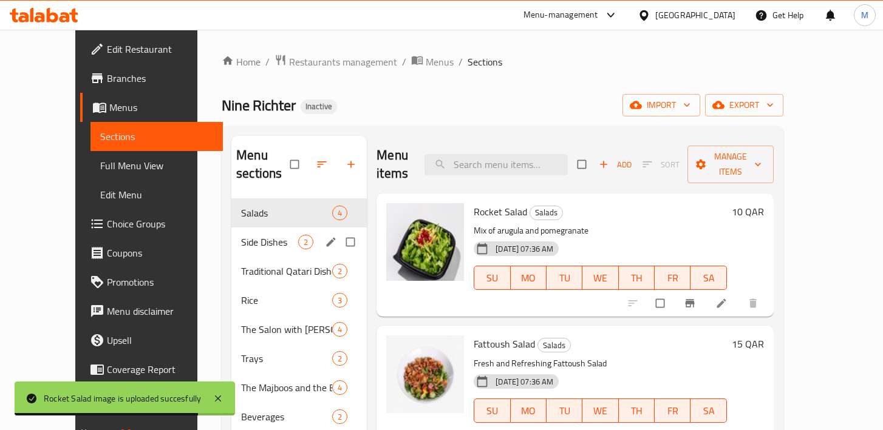
click at [241, 235] on span "Side Dishes" at bounding box center [269, 242] width 57 height 15
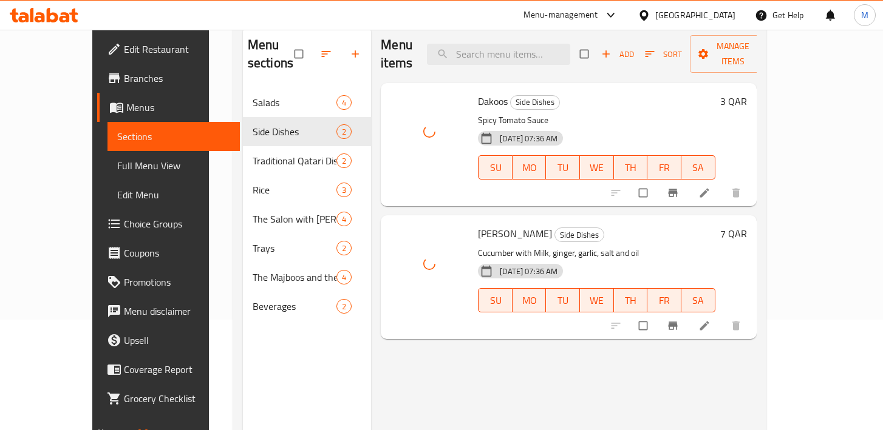
scroll to position [112, 0]
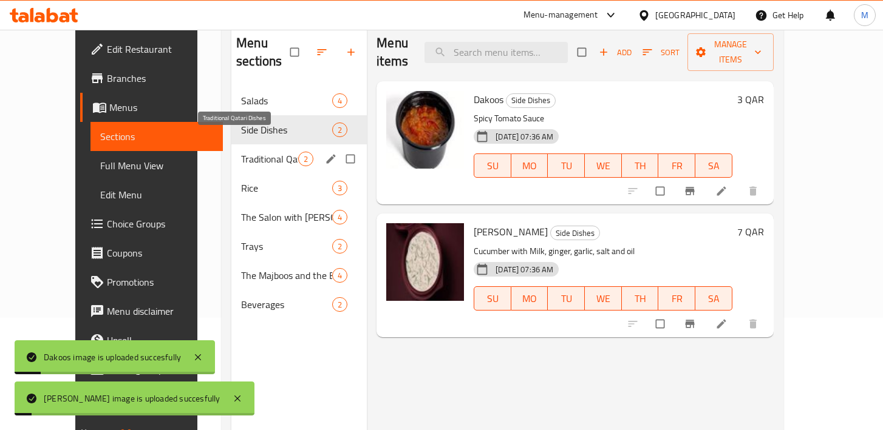
click at [241, 152] on span "Traditional Qatari Dishes" at bounding box center [269, 159] width 57 height 15
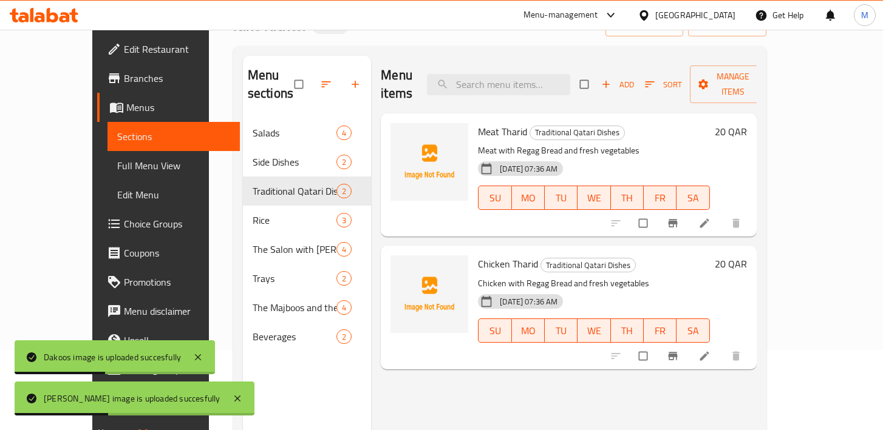
scroll to position [46, 0]
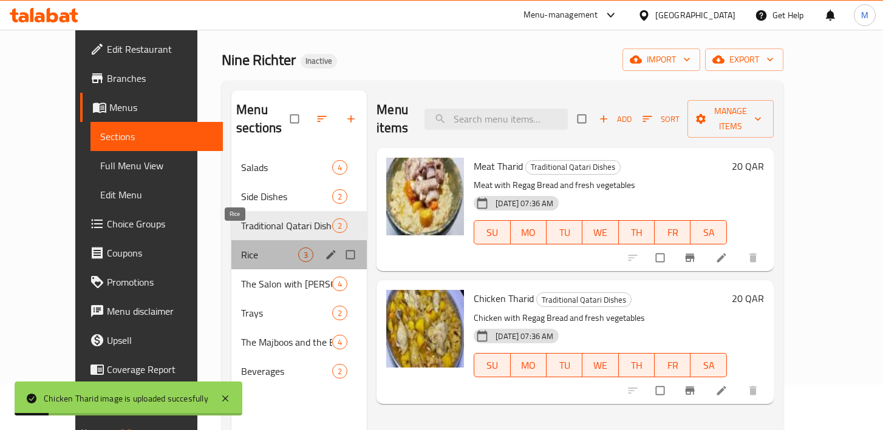
click at [241, 248] on span "Rice" at bounding box center [269, 255] width 57 height 15
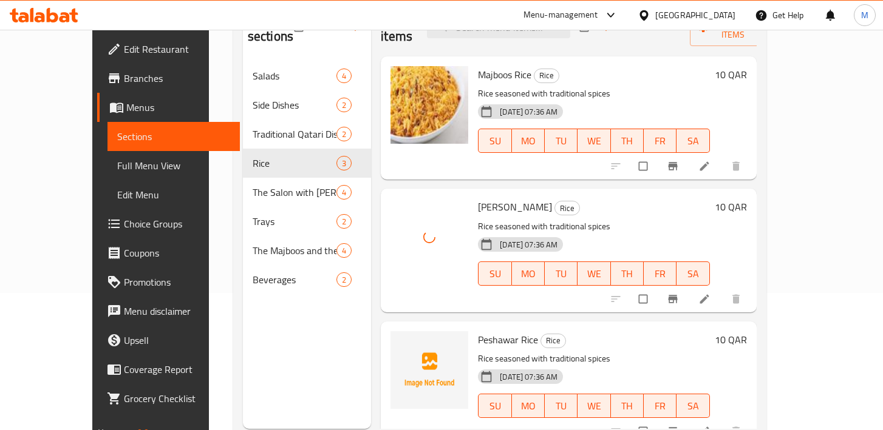
scroll to position [170, 0]
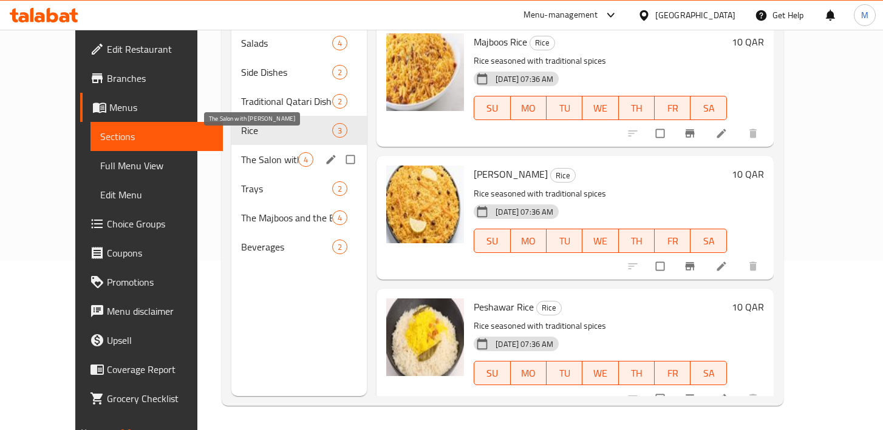
click at [241, 152] on span "The Salon with Lars" at bounding box center [269, 159] width 57 height 15
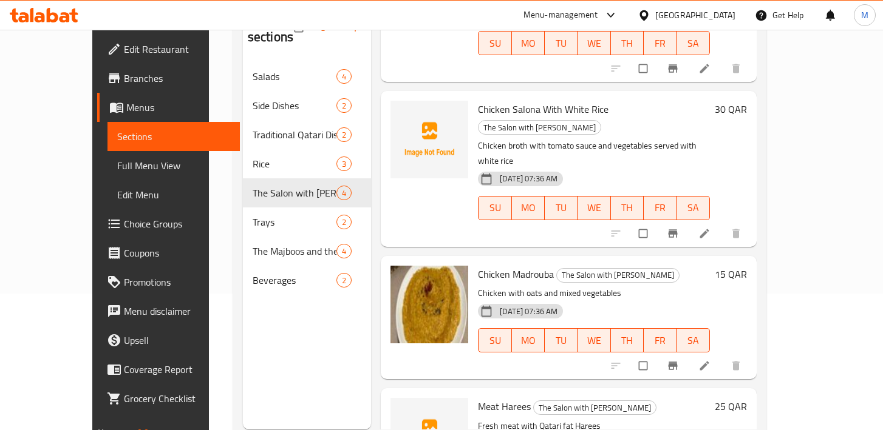
scroll to position [170, 0]
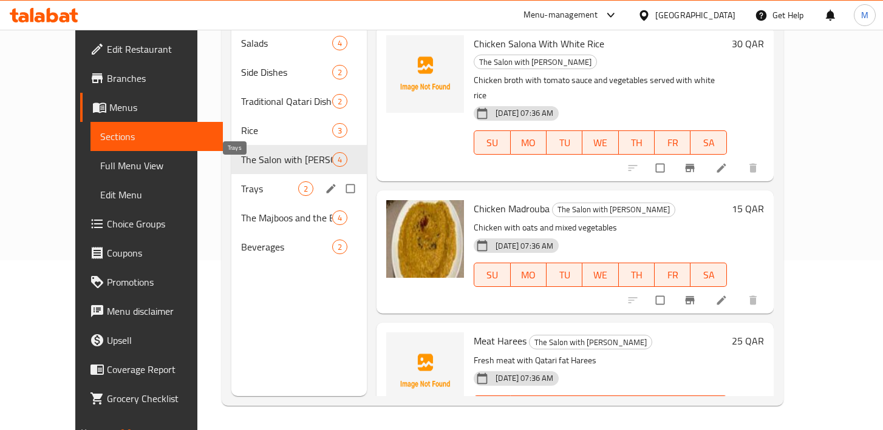
click at [241, 182] on span "Trays" at bounding box center [269, 189] width 57 height 15
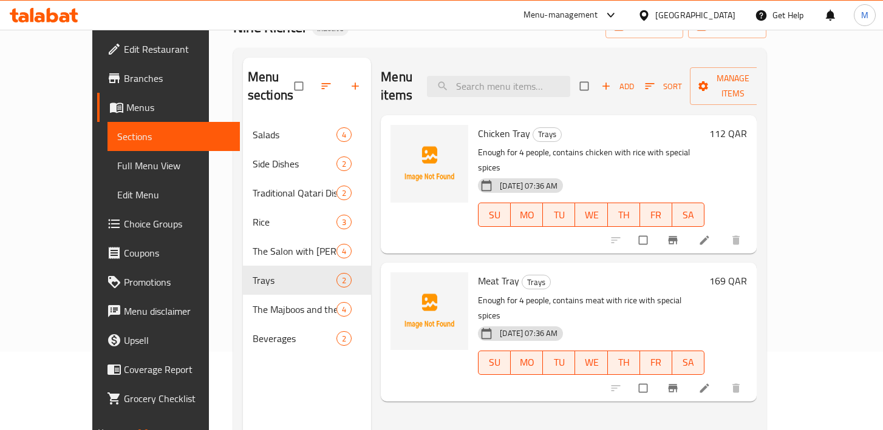
scroll to position [76, 0]
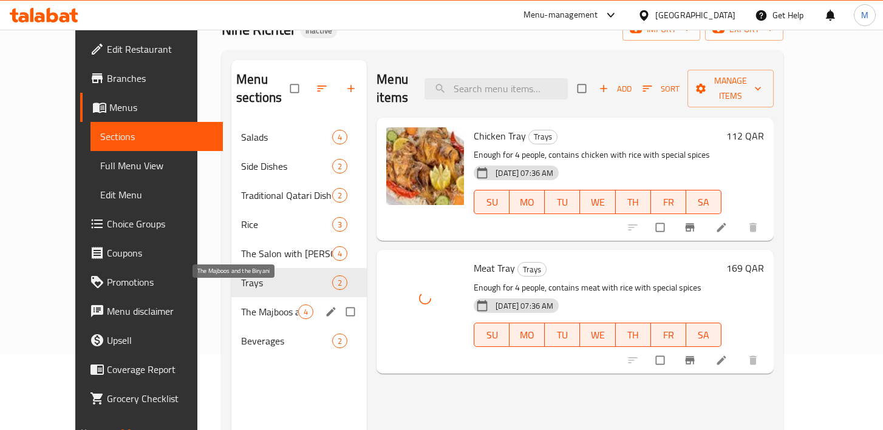
click at [254, 305] on span "The Majboos and the Biryani" at bounding box center [269, 312] width 57 height 15
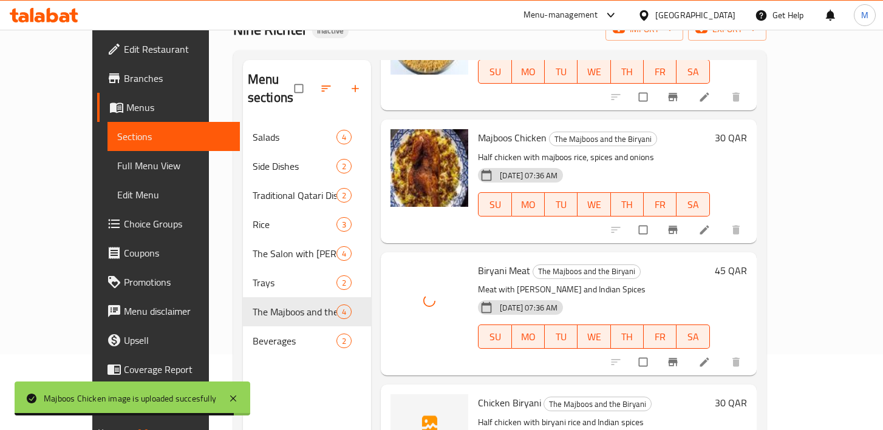
scroll to position [170, 0]
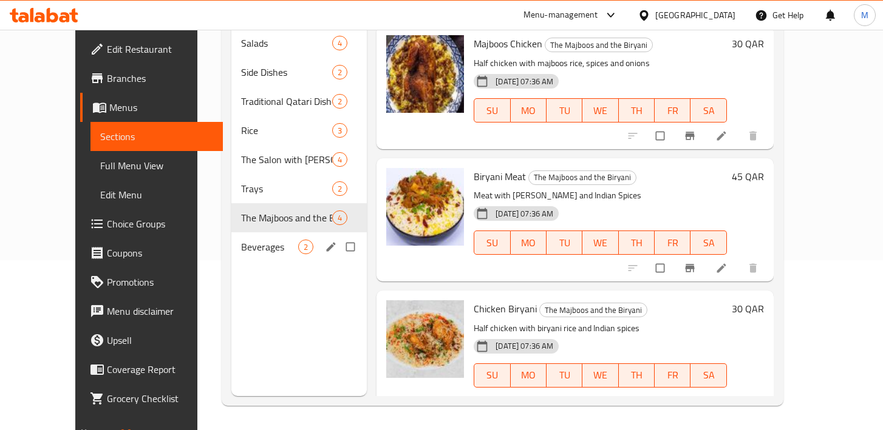
click at [241, 240] on span "Beverages" at bounding box center [269, 247] width 57 height 15
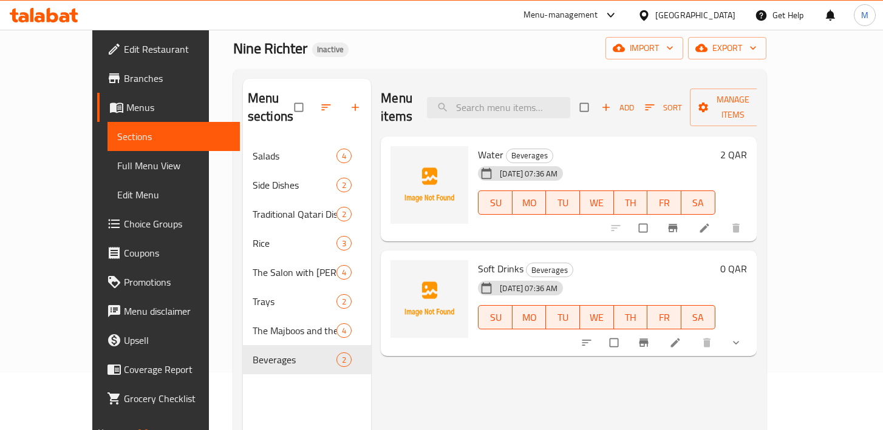
scroll to position [50, 0]
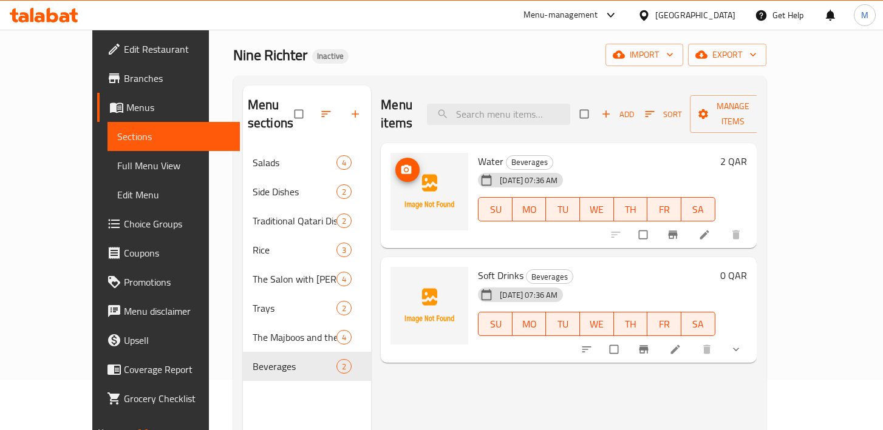
click at [390, 163] on img at bounding box center [429, 192] width 78 height 78
click at [401, 165] on icon "upload picture" at bounding box center [406, 169] width 10 height 9
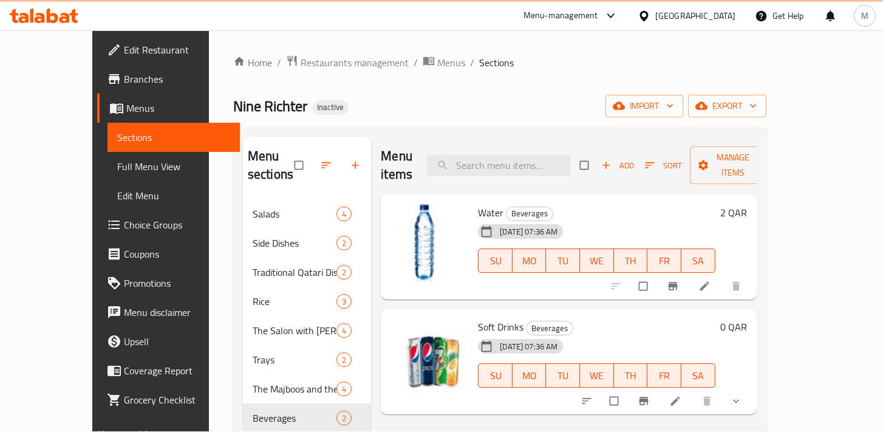
scroll to position [1, 0]
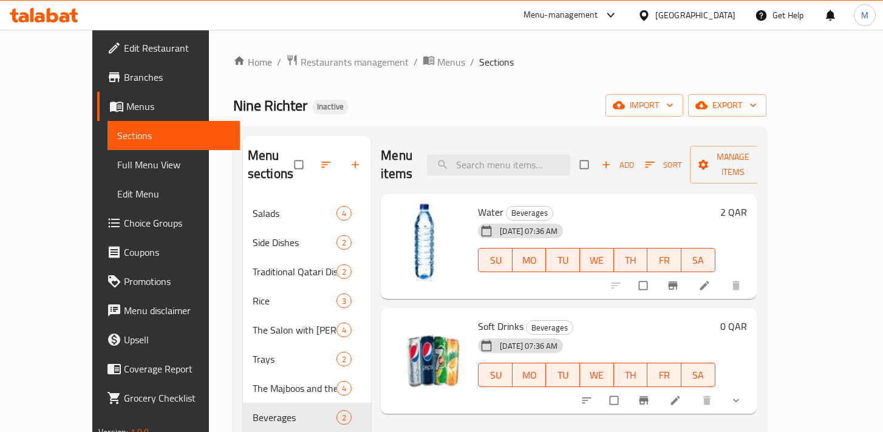
click at [721, 14] on div "Qatar" at bounding box center [695, 14] width 80 height 13
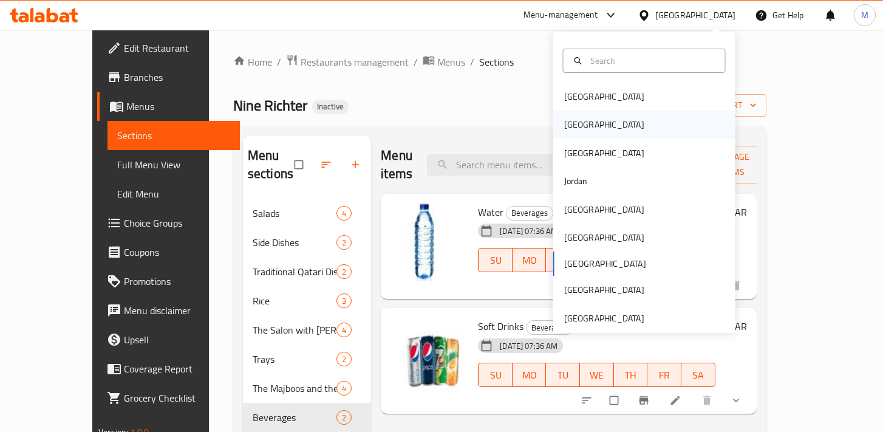
click at [583, 129] on div "Egypt" at bounding box center [604, 124] width 80 height 13
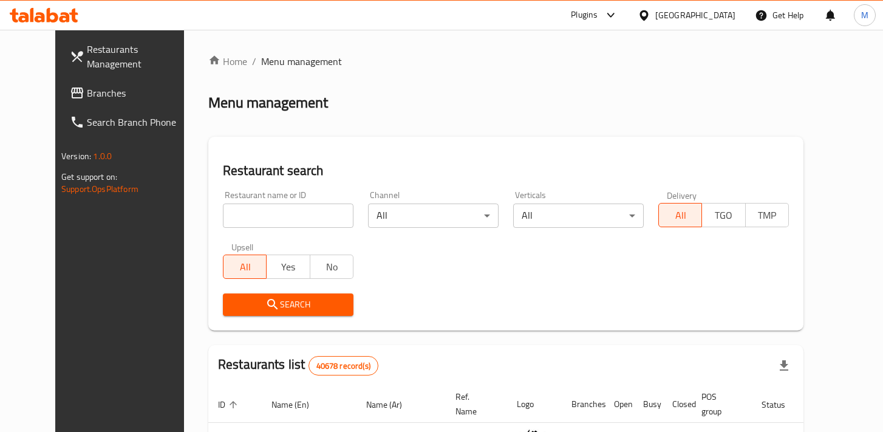
click at [223, 217] on input "search" at bounding box center [288, 215] width 131 height 24
paste input "Kimchik"
type input "Kimchik"
click at [311, 296] on button "Search" at bounding box center [288, 304] width 131 height 22
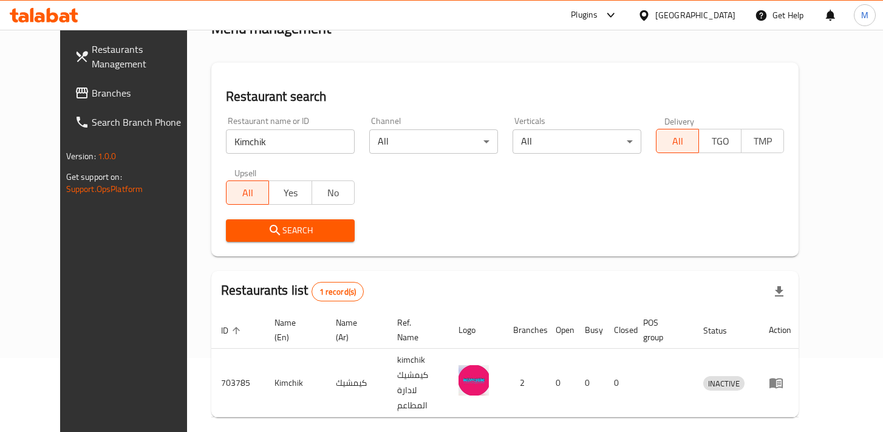
scroll to position [100, 0]
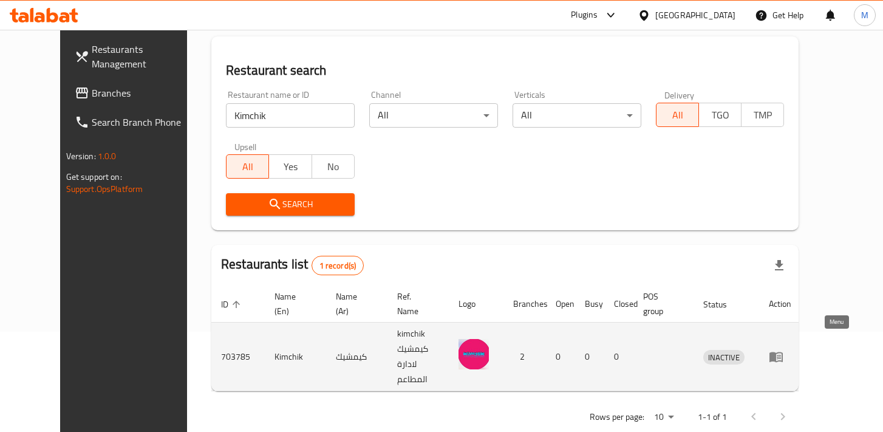
click at [783, 352] on icon "enhanced table" at bounding box center [775, 357] width 13 height 10
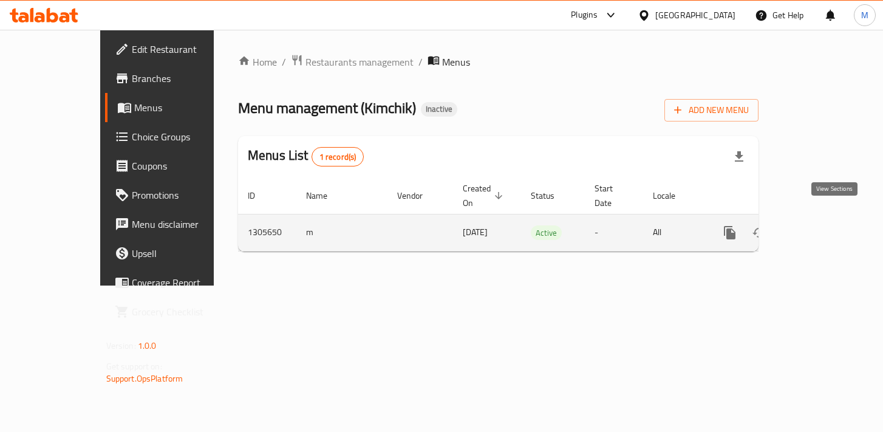
click at [824, 225] on icon "enhanced table" at bounding box center [817, 232] width 15 height 15
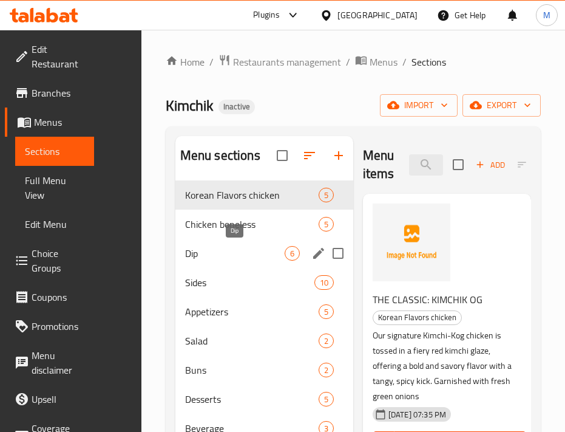
click at [217, 250] on span "Dip" at bounding box center [235, 253] width 100 height 15
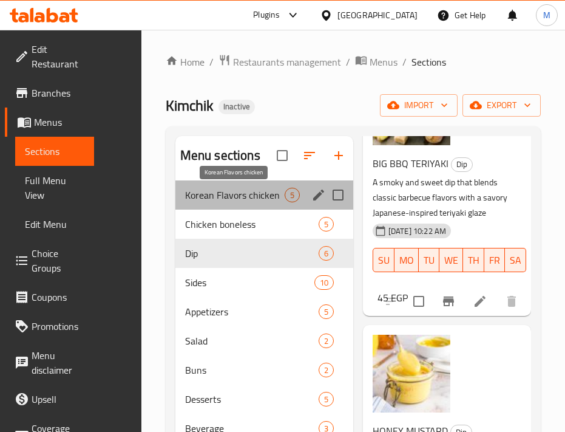
click at [253, 196] on span "Korean Flavors chicken" at bounding box center [235, 195] width 100 height 15
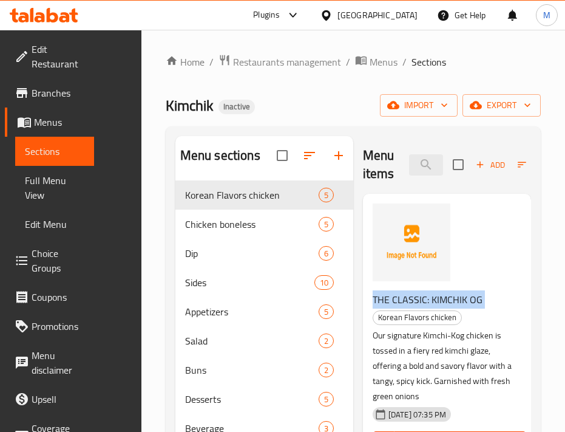
click at [390, 299] on span "THE CLASSIC: KIMCHIK OG" at bounding box center [428, 299] width 110 height 18
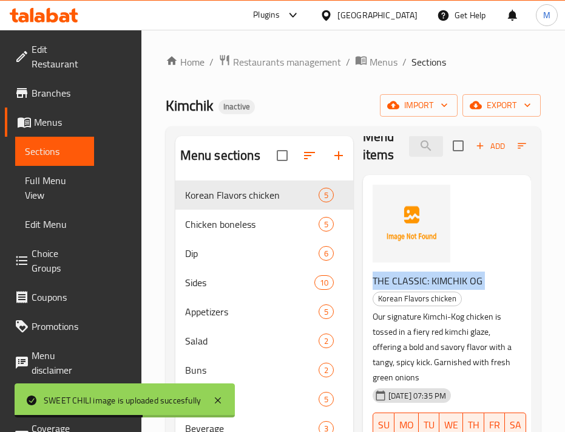
scroll to position [10, 0]
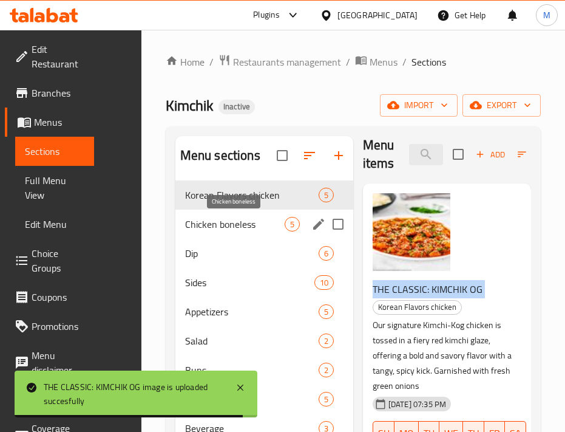
click at [223, 222] on span "Chicken boneless" at bounding box center [235, 224] width 100 height 15
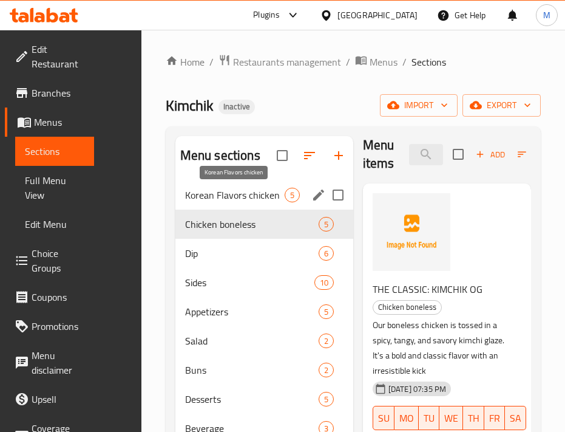
click at [251, 192] on span "Korean Flavors chicken" at bounding box center [235, 195] width 100 height 15
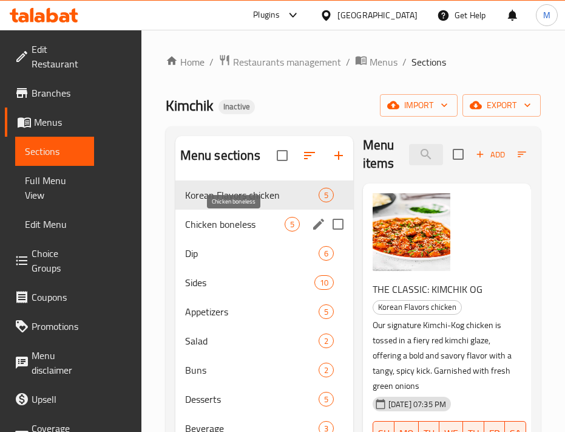
click at [227, 218] on span "Chicken boneless" at bounding box center [235, 224] width 100 height 15
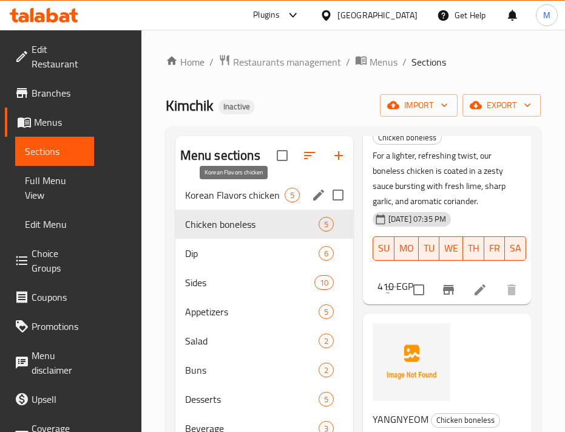
click at [255, 197] on span "Korean Flavors chicken" at bounding box center [235, 195] width 100 height 15
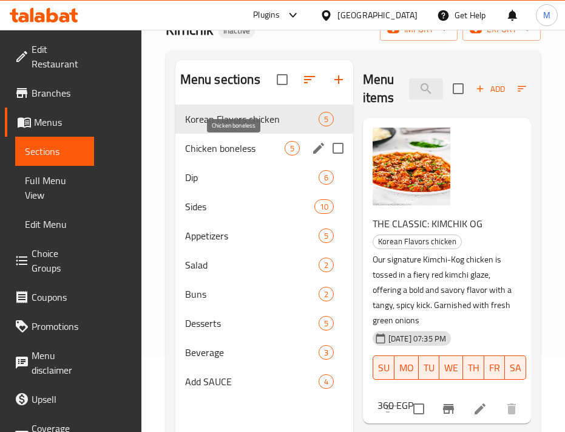
click at [221, 143] on span "Chicken boneless" at bounding box center [235, 148] width 100 height 15
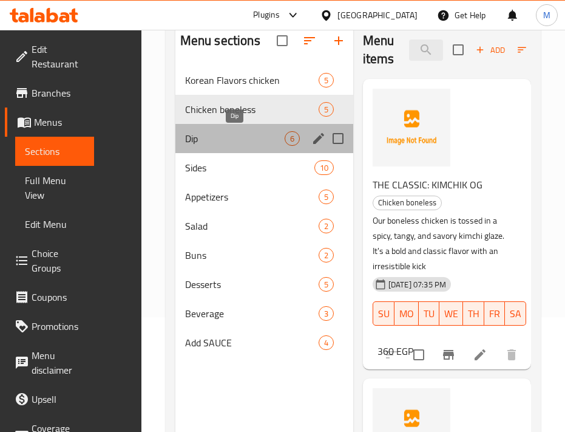
click at [195, 143] on span "Dip" at bounding box center [235, 138] width 100 height 15
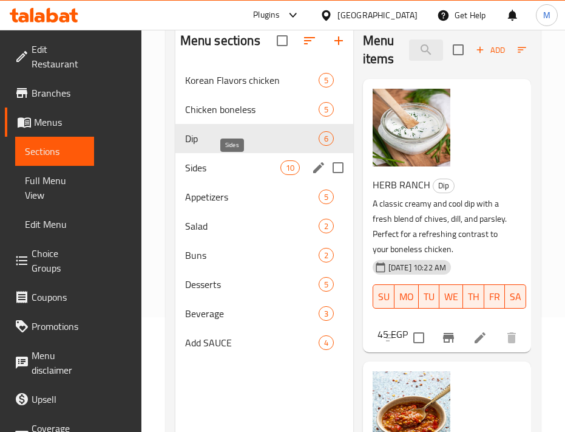
click at [212, 173] on span "Sides" at bounding box center [232, 167] width 95 height 15
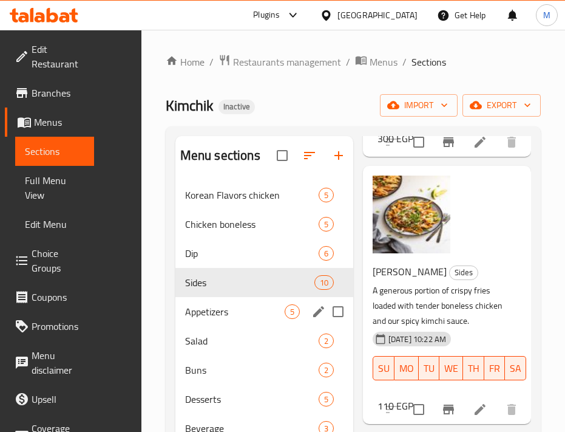
click at [222, 319] on div "Appetizers 5" at bounding box center [264, 311] width 178 height 29
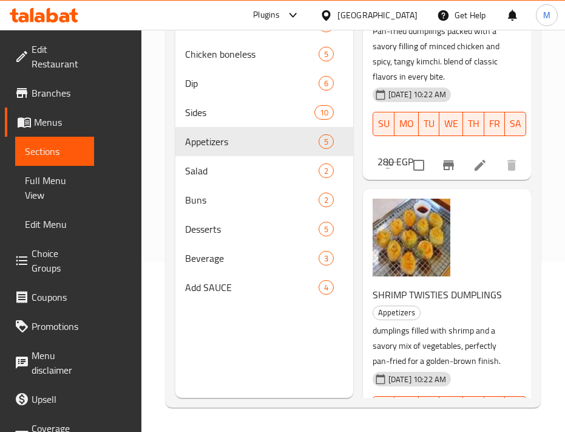
scroll to position [998, 0]
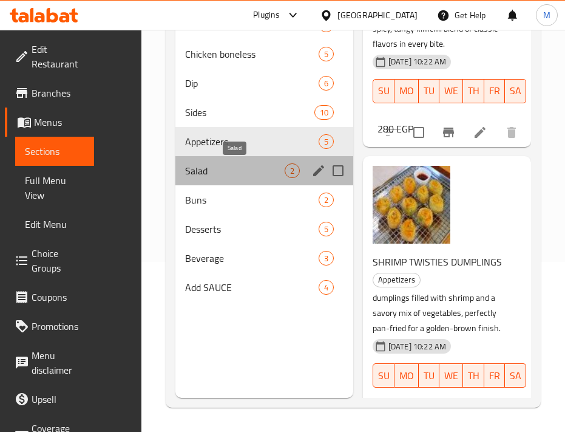
click at [199, 171] on span "Salad" at bounding box center [235, 170] width 100 height 15
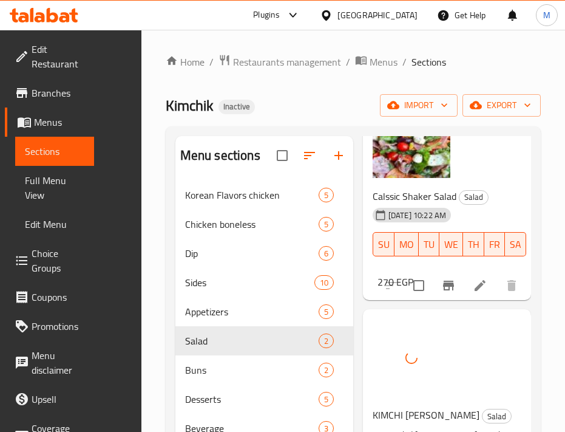
scroll to position [103, 0]
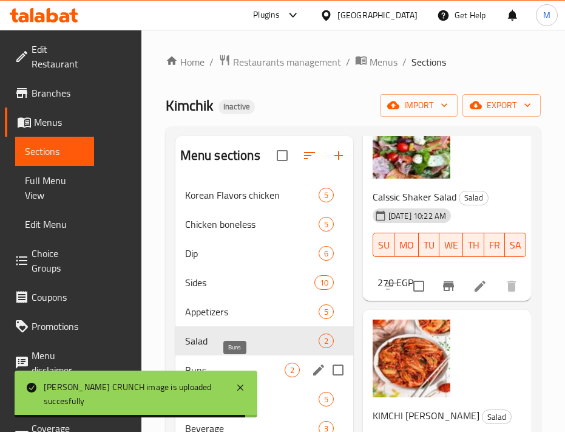
click at [217, 365] on span "Buns" at bounding box center [235, 369] width 100 height 15
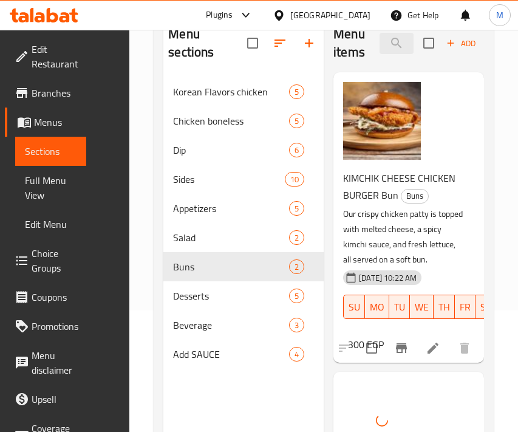
scroll to position [170, 0]
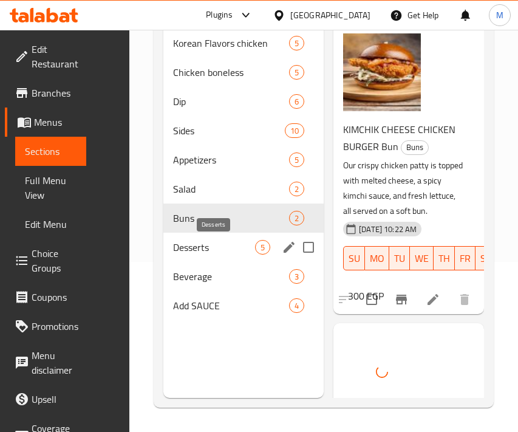
click at [199, 245] on span "Desserts" at bounding box center [214, 247] width 82 height 15
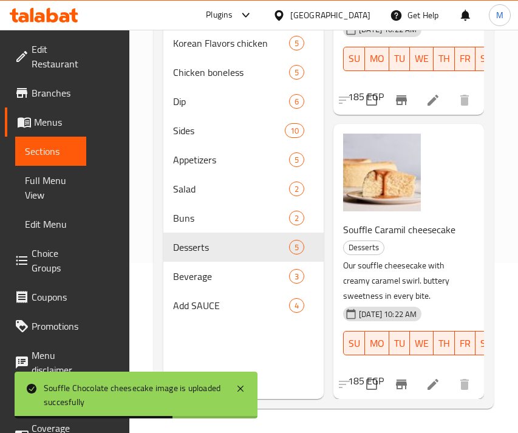
scroll to position [1066, 0]
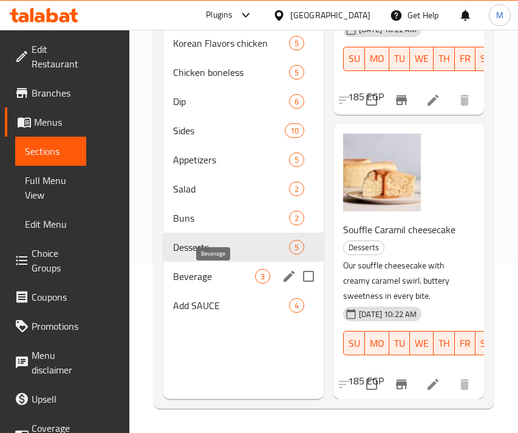
click at [188, 282] on span "Beverage" at bounding box center [214, 276] width 82 height 15
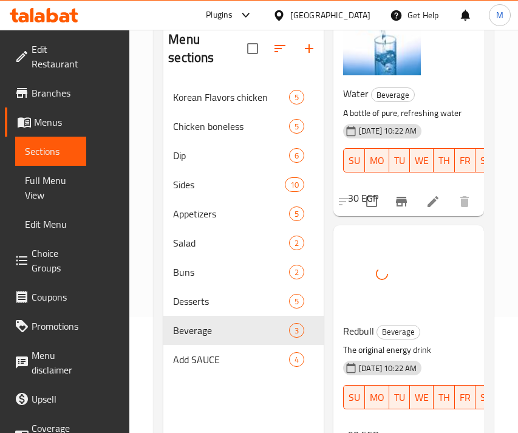
scroll to position [170, 0]
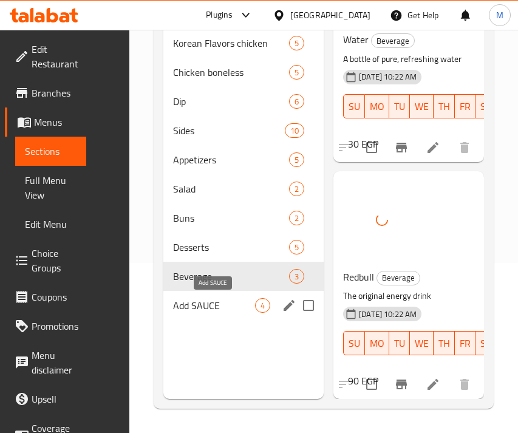
click at [189, 302] on span "Add SAUCE" at bounding box center [214, 305] width 82 height 15
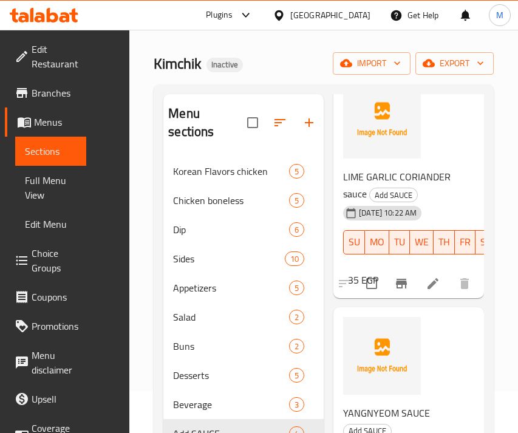
scroll to position [559, 0]
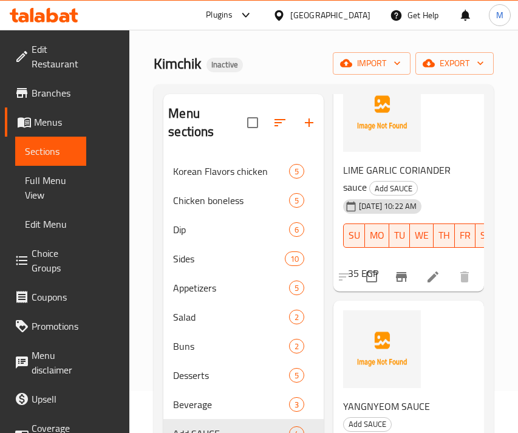
click at [203, 174] on span "Korean Flavors chicken" at bounding box center [231, 171] width 116 height 15
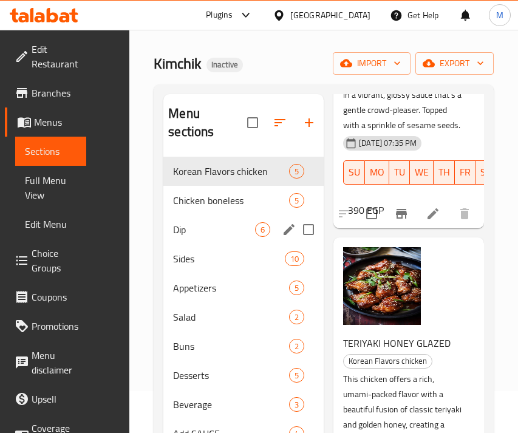
click at [197, 223] on span "Dip" at bounding box center [214, 229] width 82 height 15
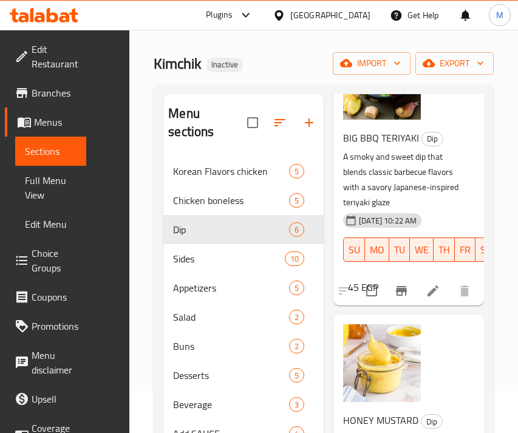
scroll to position [170, 0]
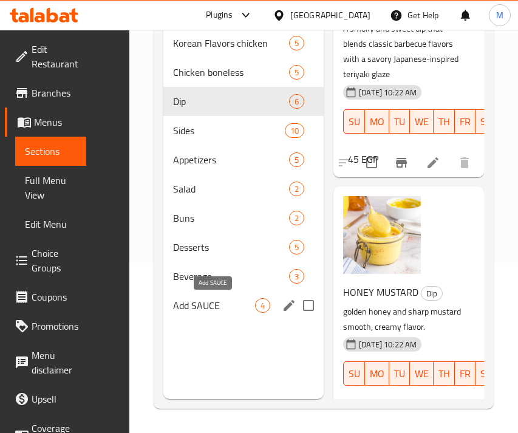
click at [203, 298] on span "Add SAUCE" at bounding box center [214, 305] width 82 height 15
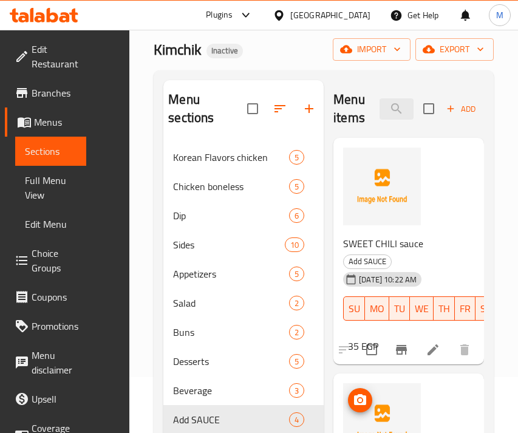
scroll to position [55, 0]
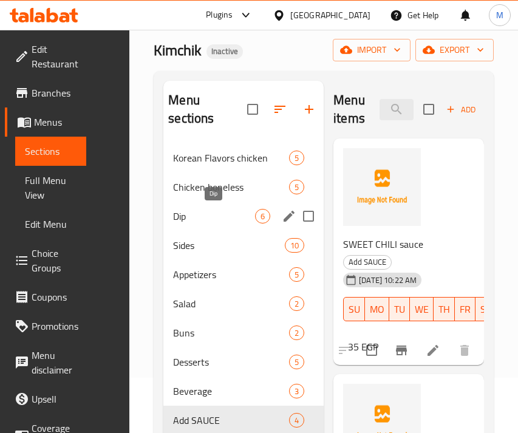
click at [197, 217] on span "Dip" at bounding box center [214, 216] width 82 height 15
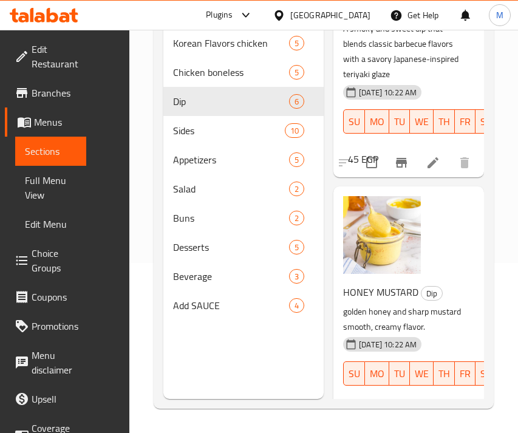
scroll to position [168, 0]
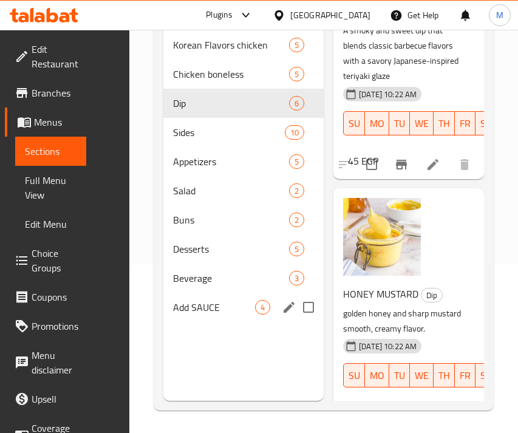
click at [187, 304] on span "Add SAUCE" at bounding box center [214, 307] width 82 height 15
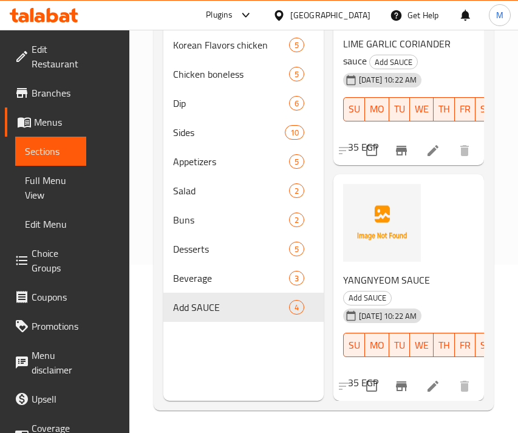
scroll to position [170, 0]
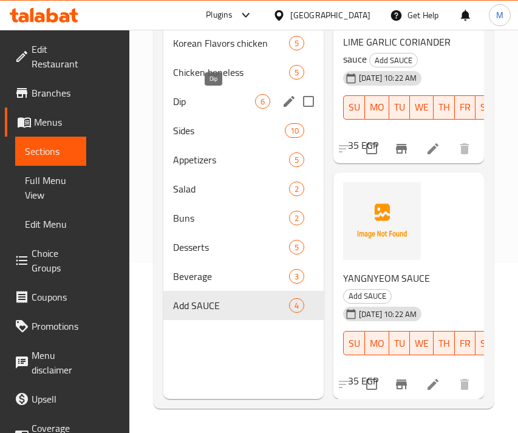
click at [193, 106] on span "Dip" at bounding box center [214, 101] width 82 height 15
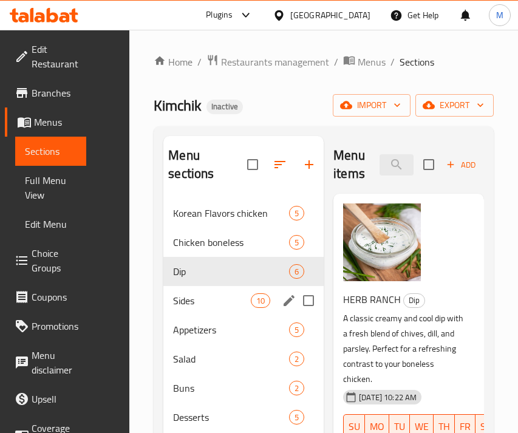
click at [233, 307] on span "Sides" at bounding box center [212, 300] width 78 height 15
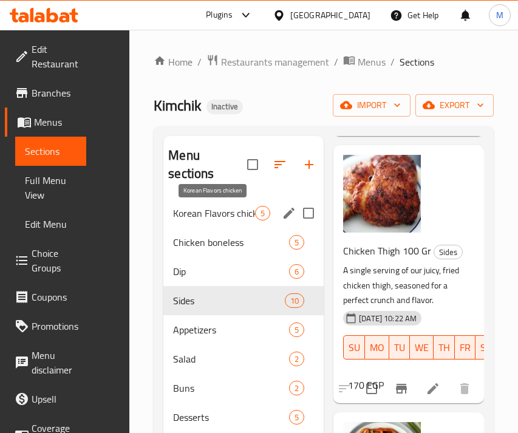
click at [215, 212] on span "Korean Flavors chicken" at bounding box center [214, 213] width 82 height 15
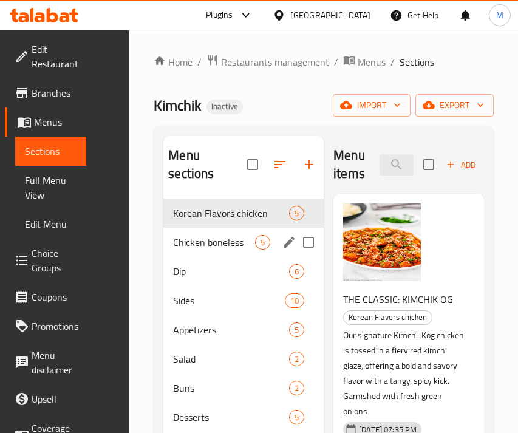
click at [212, 248] on span "Chicken boneless" at bounding box center [214, 242] width 82 height 15
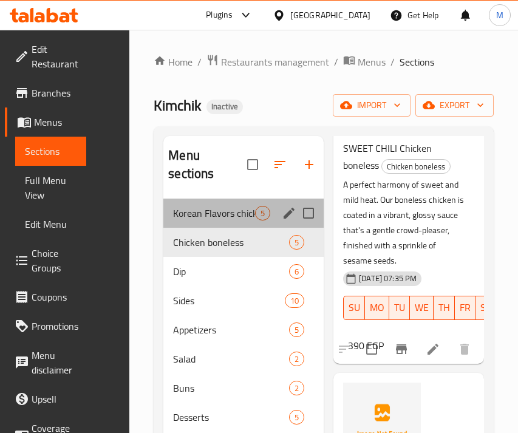
click at [200, 220] on div "Korean Flavors chicken 5" at bounding box center [243, 213] width 160 height 29
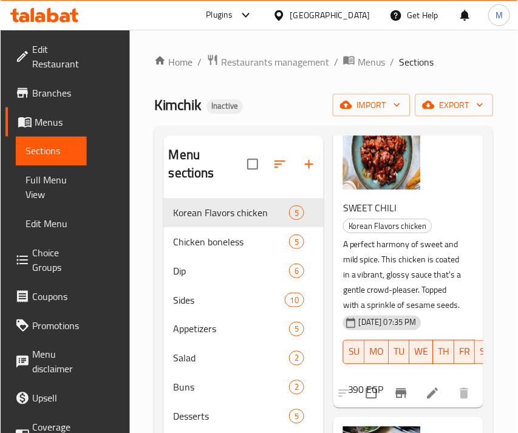
scroll to position [418, 0]
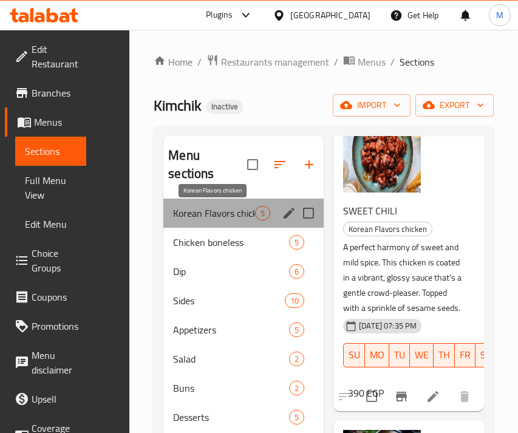
click at [223, 208] on span "Korean Flavors chicken" at bounding box center [214, 213] width 82 height 15
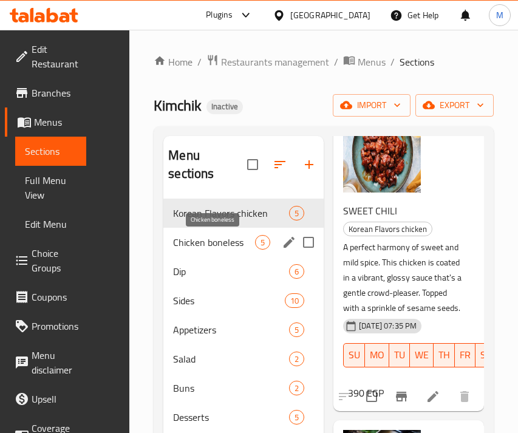
click at [211, 242] on span "Chicken boneless" at bounding box center [214, 242] width 82 height 15
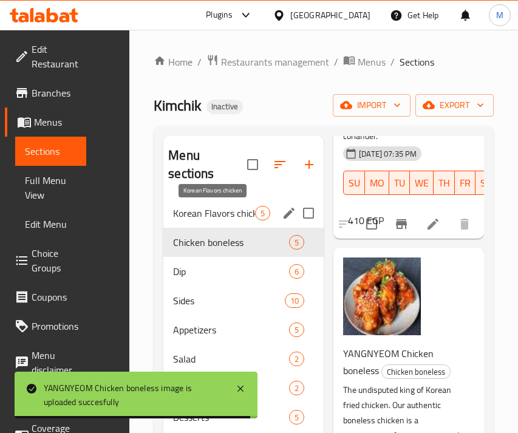
click at [225, 206] on span "Korean Flavors chicken" at bounding box center [214, 213] width 82 height 15
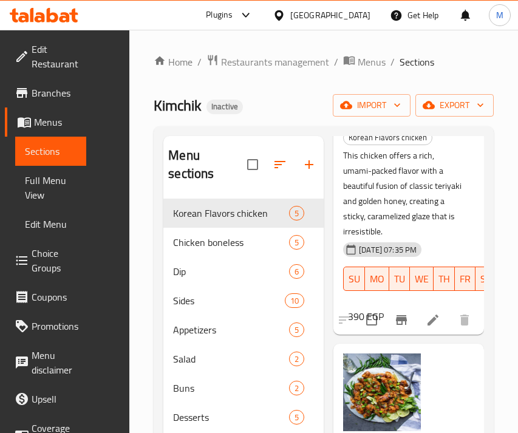
scroll to position [824, 0]
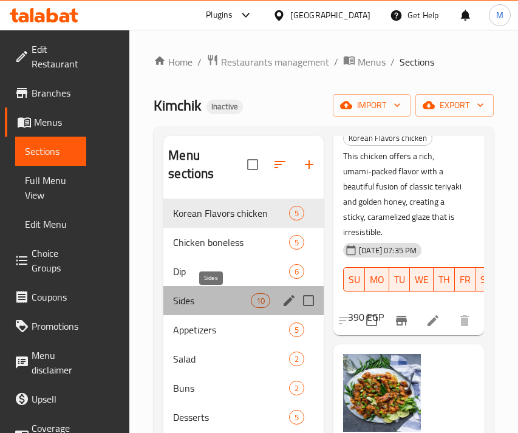
click at [188, 300] on span "Sides" at bounding box center [212, 300] width 78 height 15
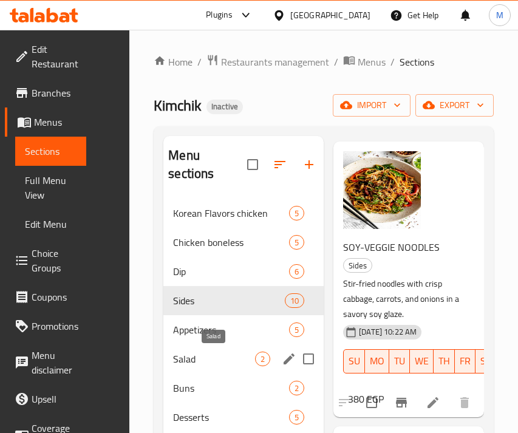
click at [198, 361] on span "Salad" at bounding box center [214, 359] width 82 height 15
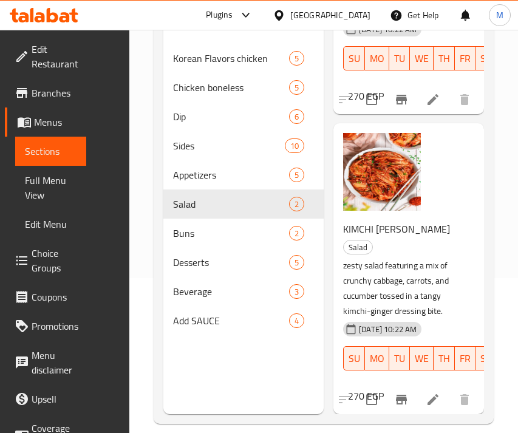
scroll to position [170, 0]
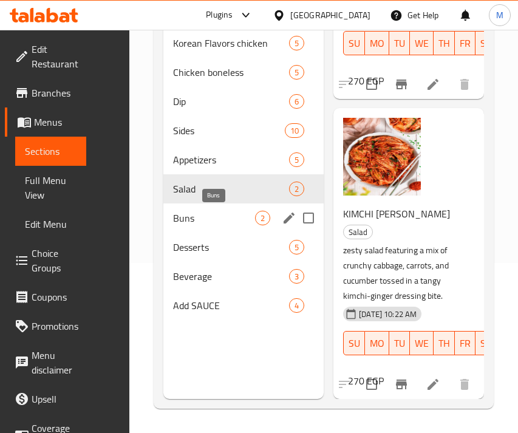
click at [189, 217] on span "Buns" at bounding box center [214, 218] width 82 height 15
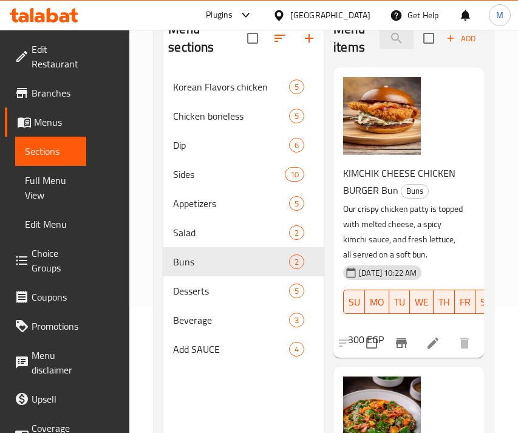
scroll to position [170, 0]
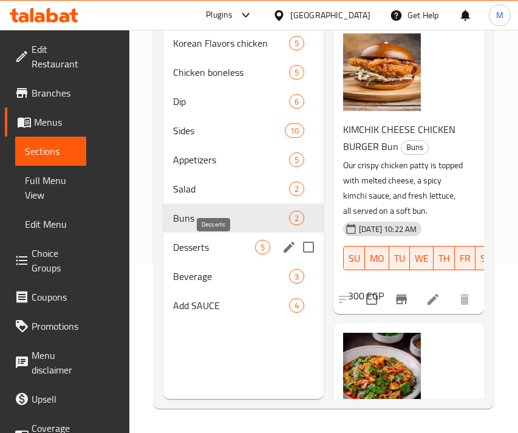
click at [206, 250] on span "Desserts" at bounding box center [214, 247] width 82 height 15
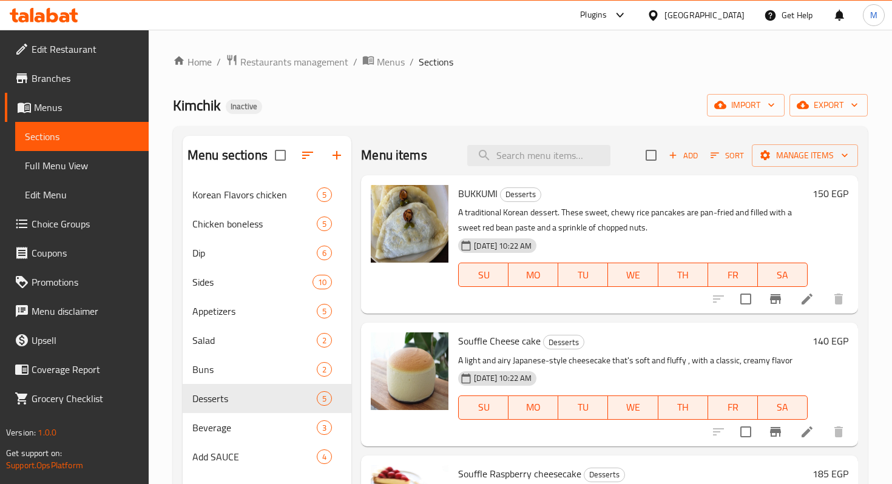
click at [665, 16] on div at bounding box center [656, 14] width 18 height 13
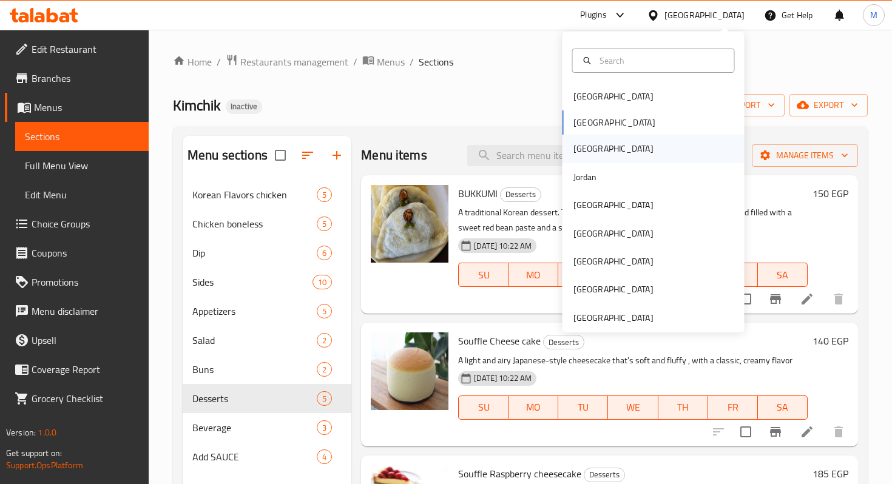
click at [604, 146] on div "[GEOGRAPHIC_DATA]" at bounding box center [654, 149] width 182 height 28
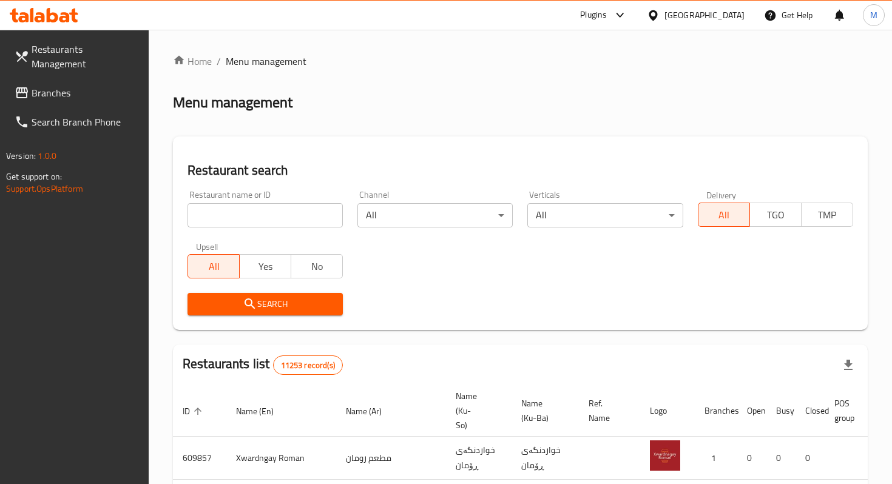
click at [281, 218] on input "search" at bounding box center [265, 215] width 155 height 24
paste input "tarwika restaurant"
type input "tarwika restaurant"
click button "Search" at bounding box center [265, 304] width 155 height 22
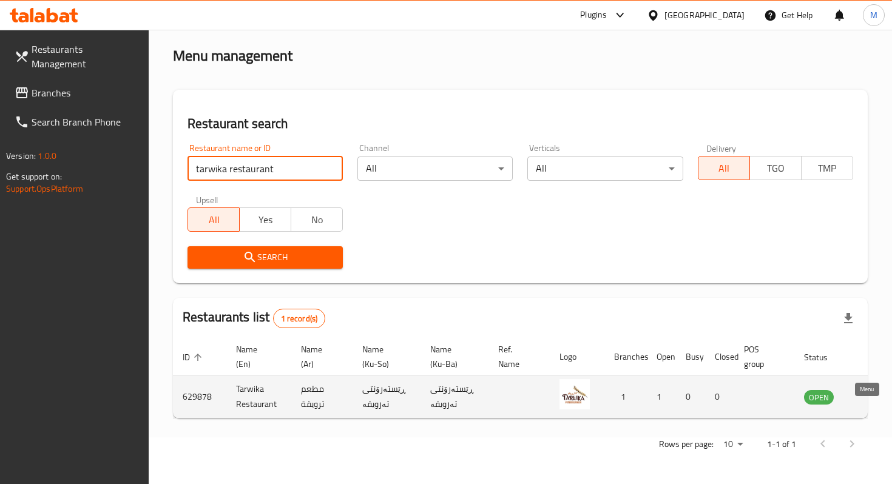
scroll to position [0, 24]
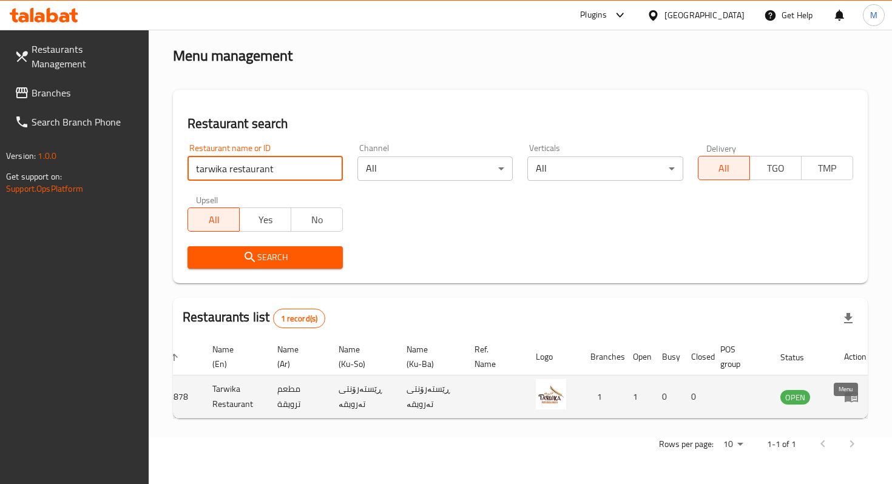
click at [845, 398] on icon "enhanced table" at bounding box center [851, 398] width 13 height 10
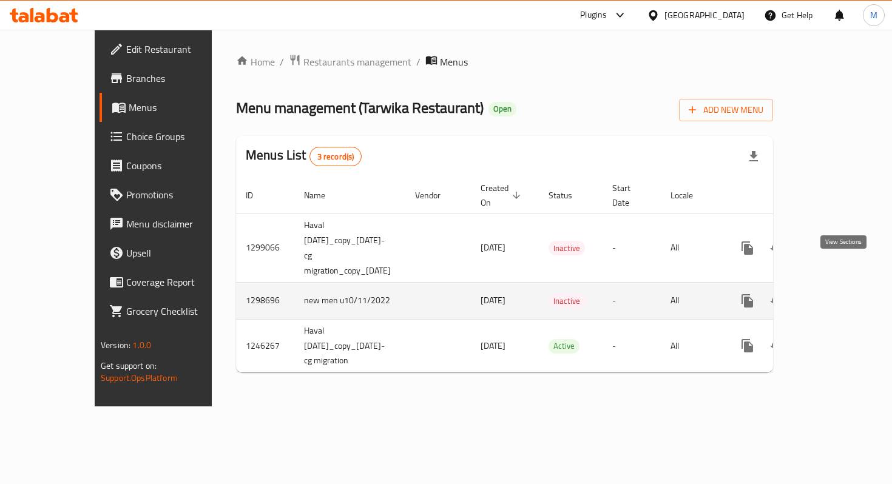
click at [843, 294] on icon "enhanced table" at bounding box center [835, 301] width 15 height 15
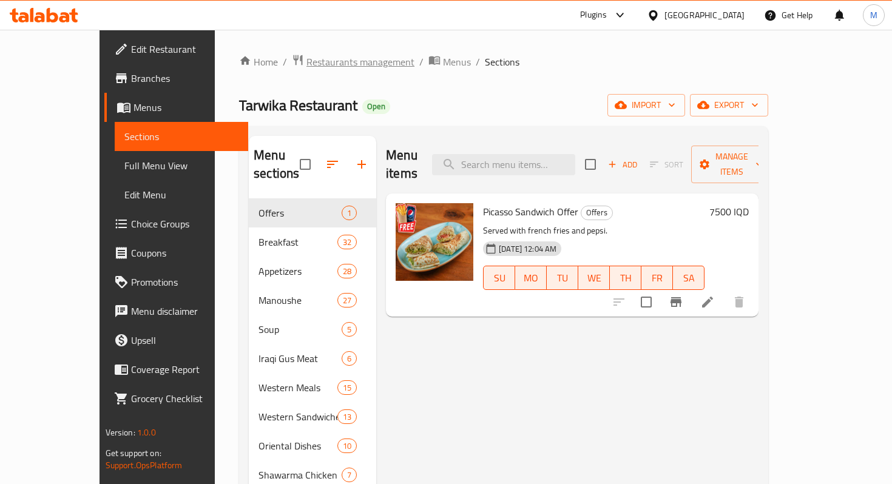
click at [307, 64] on span "Restaurants management" at bounding box center [361, 62] width 108 height 15
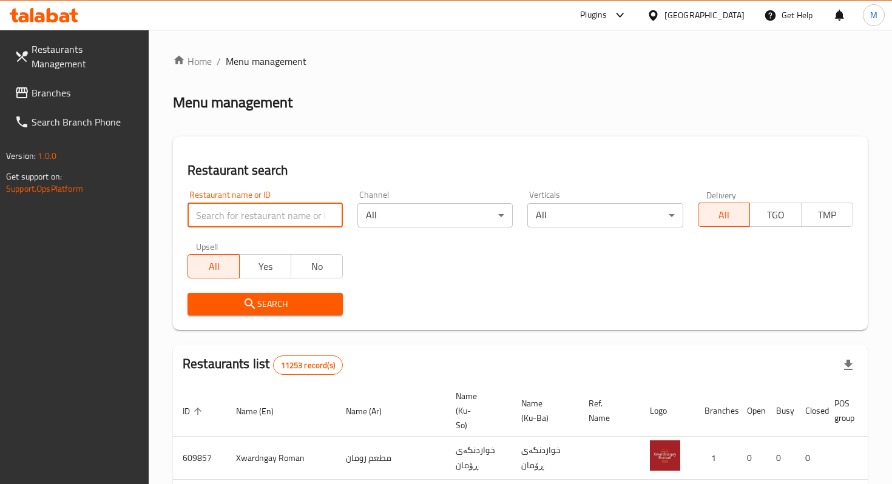
click at [273, 211] on input "search" at bounding box center [265, 215] width 155 height 24
paste input "629878"
type input "629878"
click button "Search" at bounding box center [265, 304] width 155 height 22
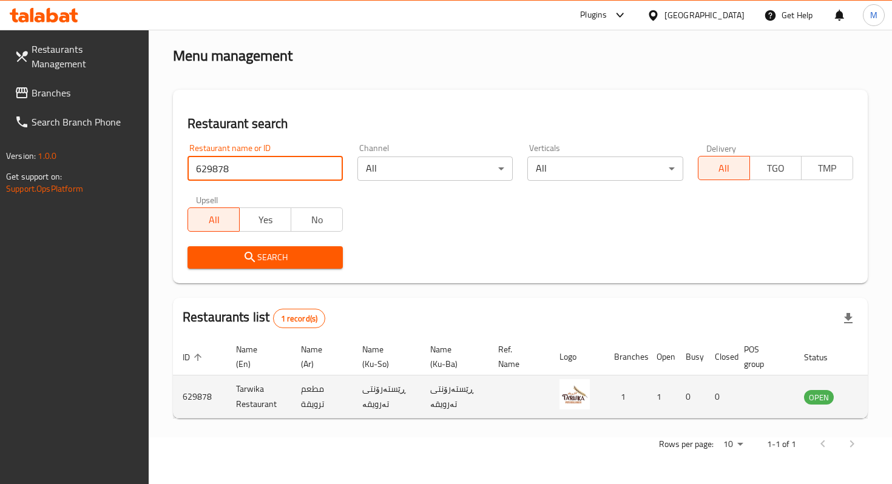
scroll to position [0, 24]
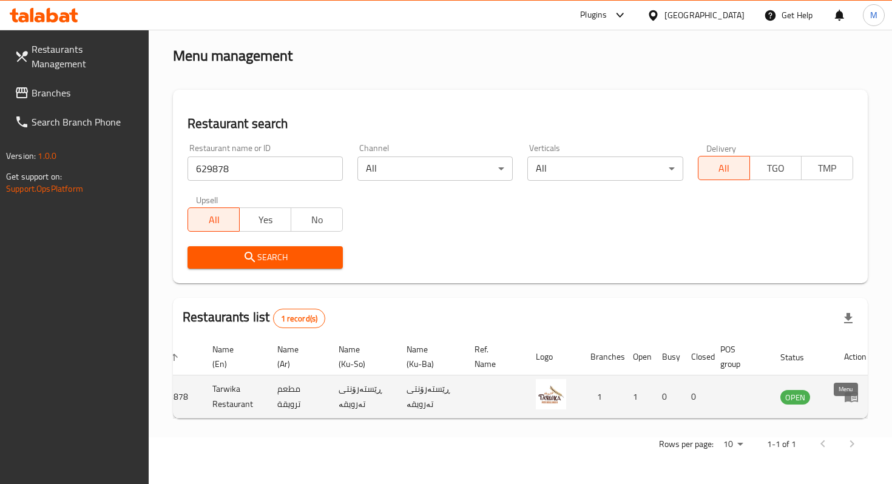
click at [852, 395] on icon "enhanced table" at bounding box center [854, 397] width 4 height 5
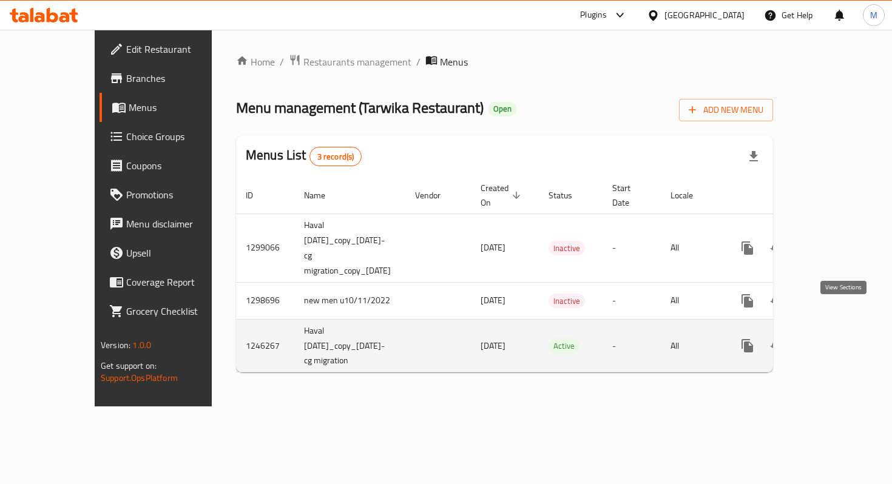
click at [843, 339] on icon "enhanced table" at bounding box center [835, 346] width 15 height 15
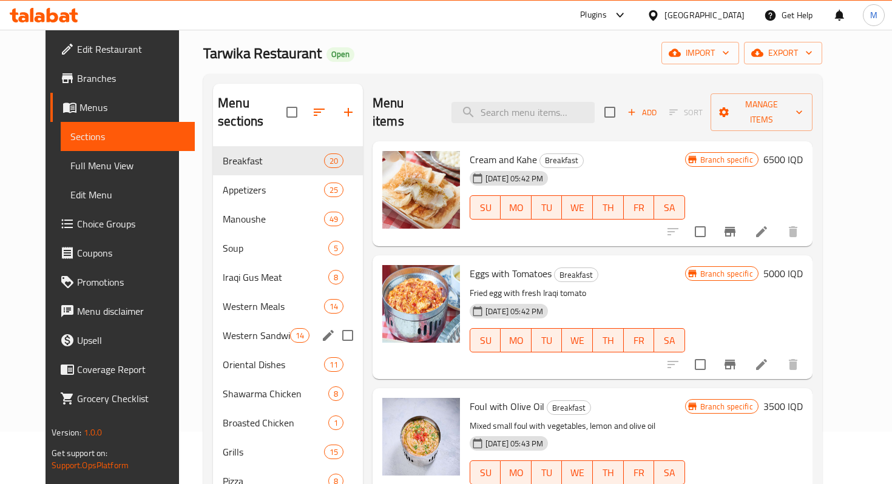
scroll to position [108, 0]
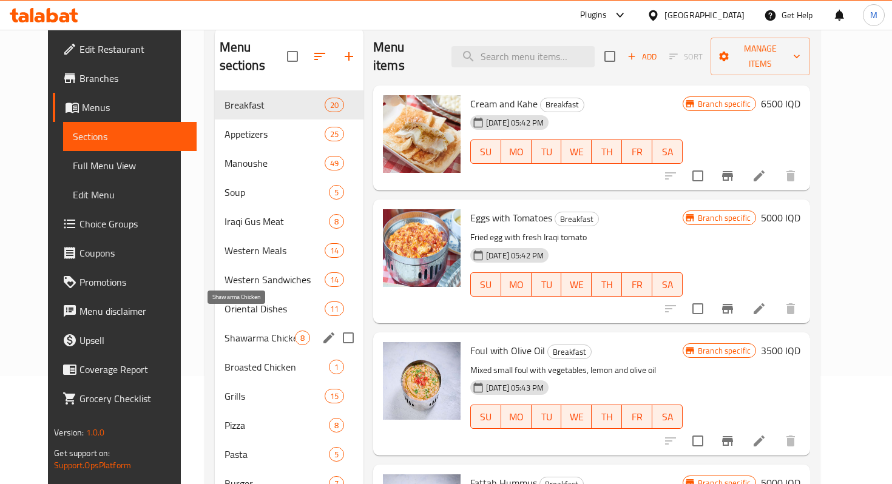
click at [255, 331] on span "Shawarma Chicken" at bounding box center [260, 338] width 70 height 15
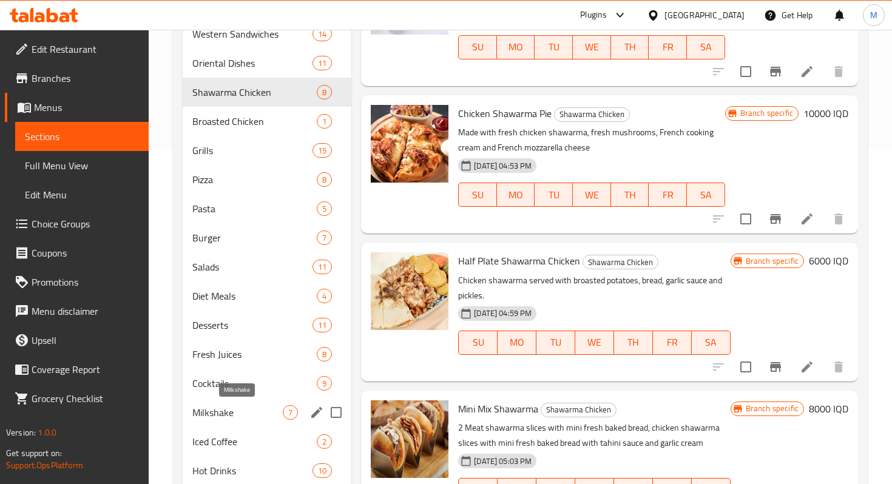
scroll to position [405, 0]
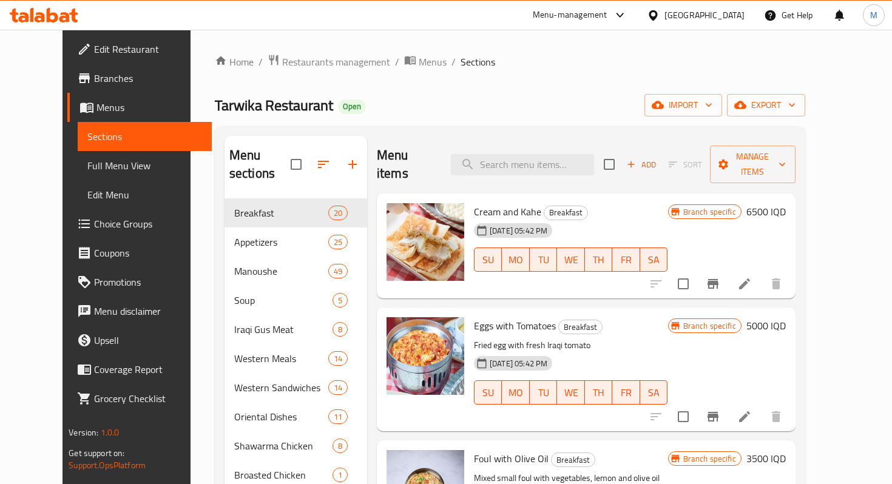
scroll to position [108, 0]
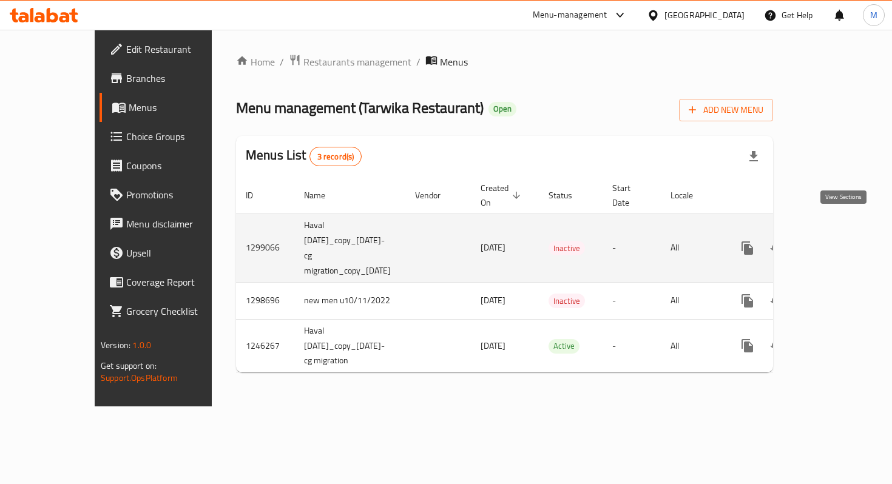
click at [838, 241] on icon "enhanced table" at bounding box center [835, 248] width 15 height 15
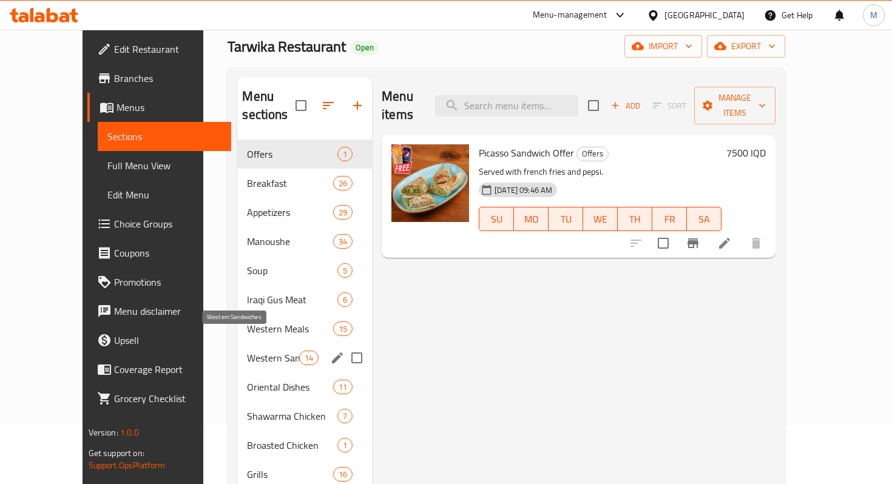
scroll to position [60, 0]
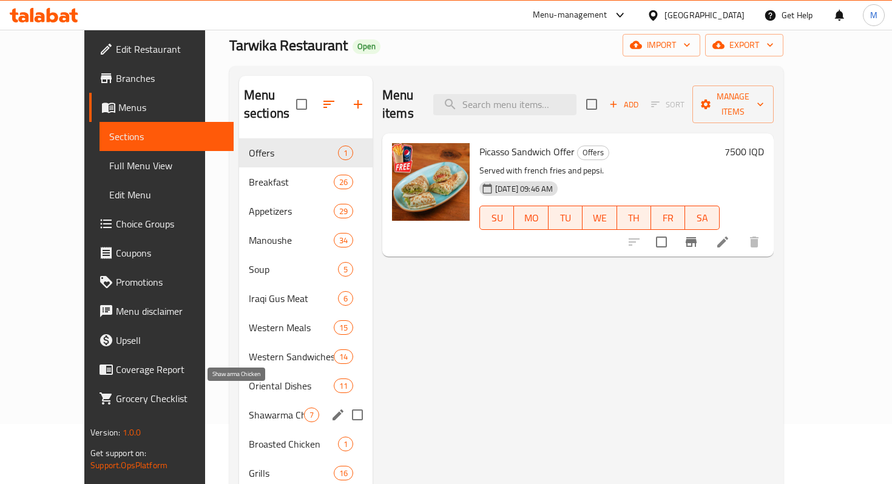
click at [252, 408] on span "Shawarma Chicken" at bounding box center [276, 415] width 55 height 15
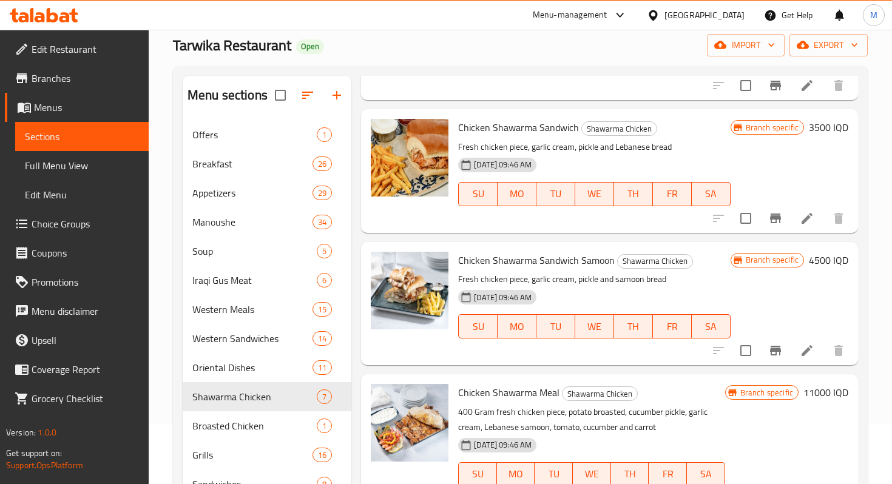
scroll to position [169, 0]
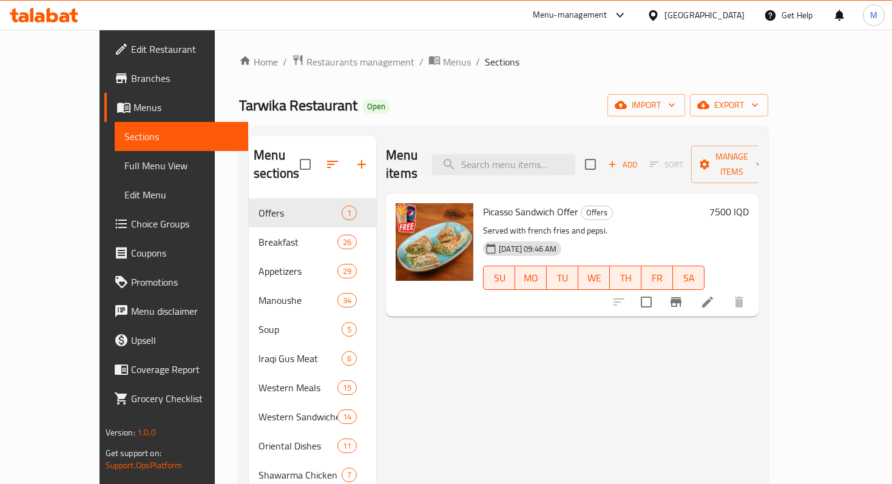
scroll to position [60, 0]
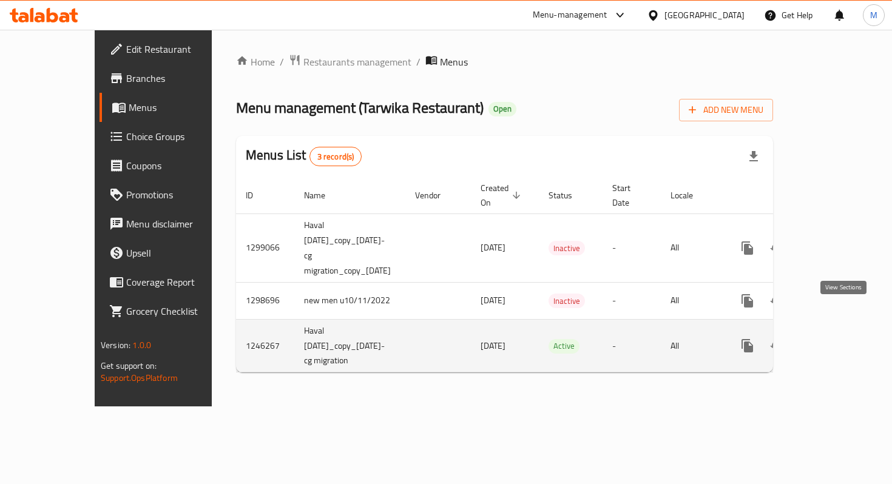
click at [843, 339] on icon "enhanced table" at bounding box center [835, 346] width 15 height 15
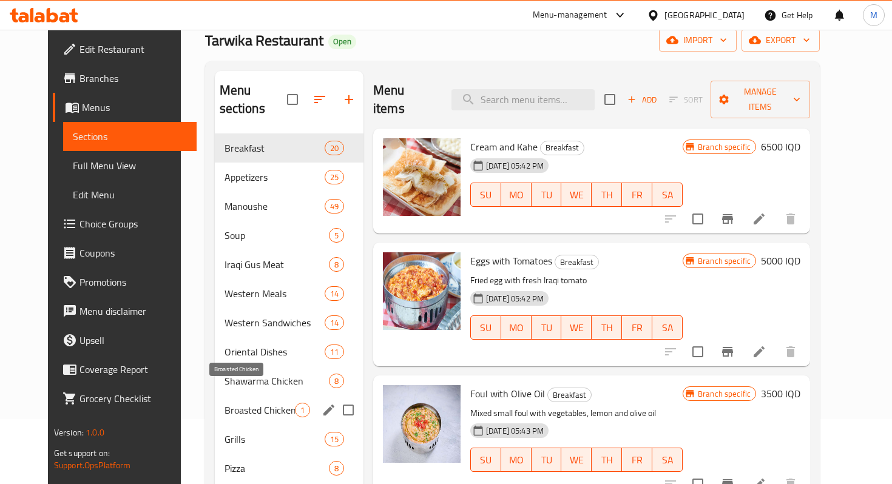
scroll to position [64, 0]
click at [235, 375] on span "Shawarma Chicken" at bounding box center [260, 382] width 70 height 15
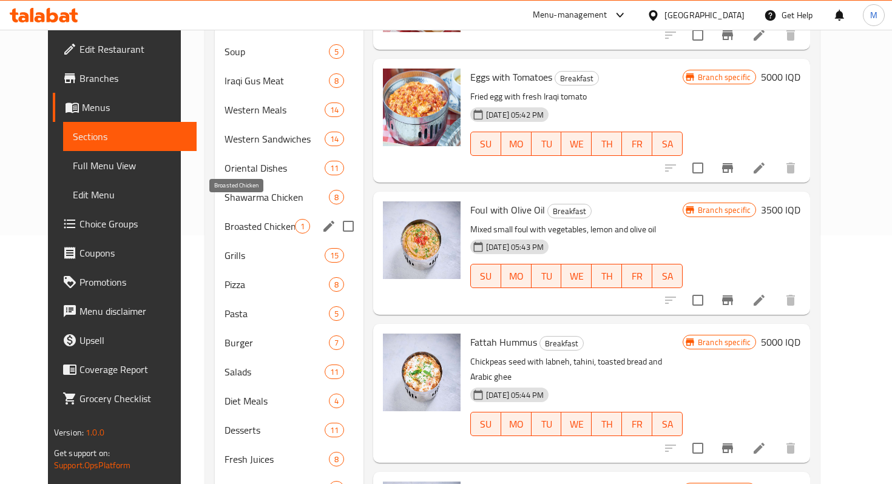
scroll to position [241, 0]
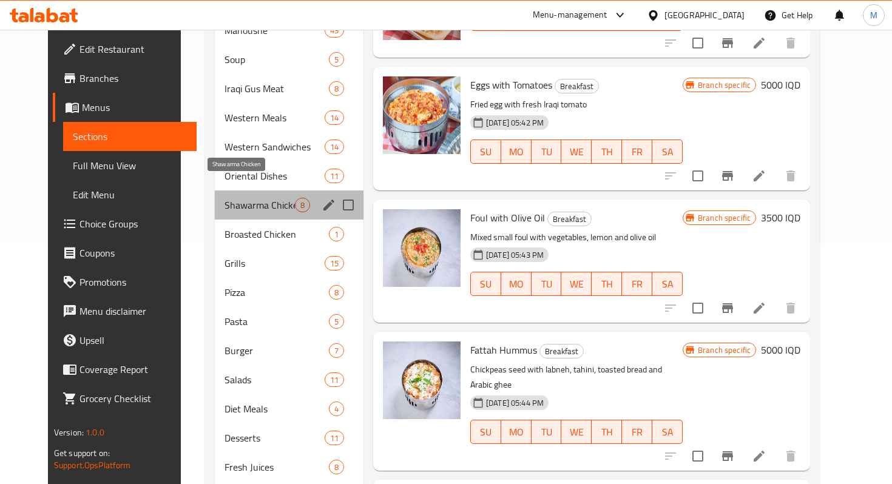
click at [234, 198] on span "Shawarma Chicken" at bounding box center [260, 205] width 70 height 15
